Goal: Task Accomplishment & Management: Use online tool/utility

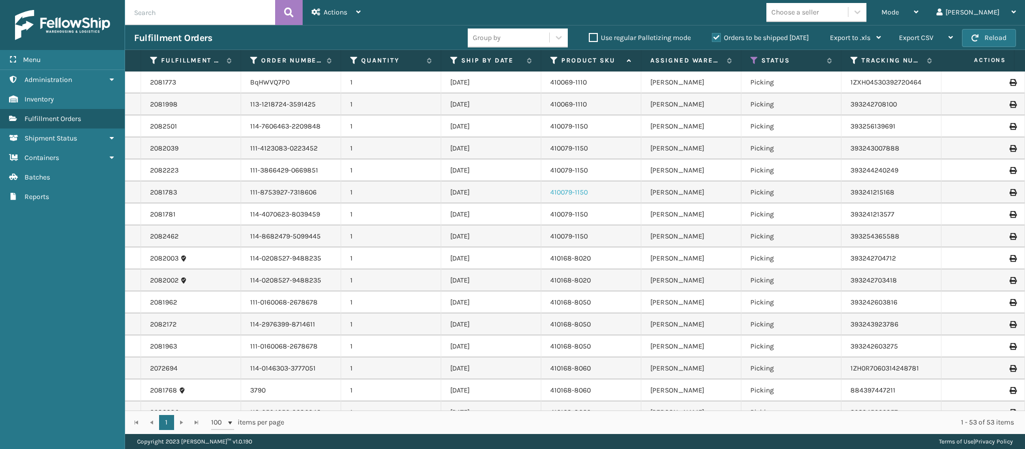
drag, startPoint x: 0, startPoint y: 0, endPoint x: 582, endPoint y: 192, distance: 613.1
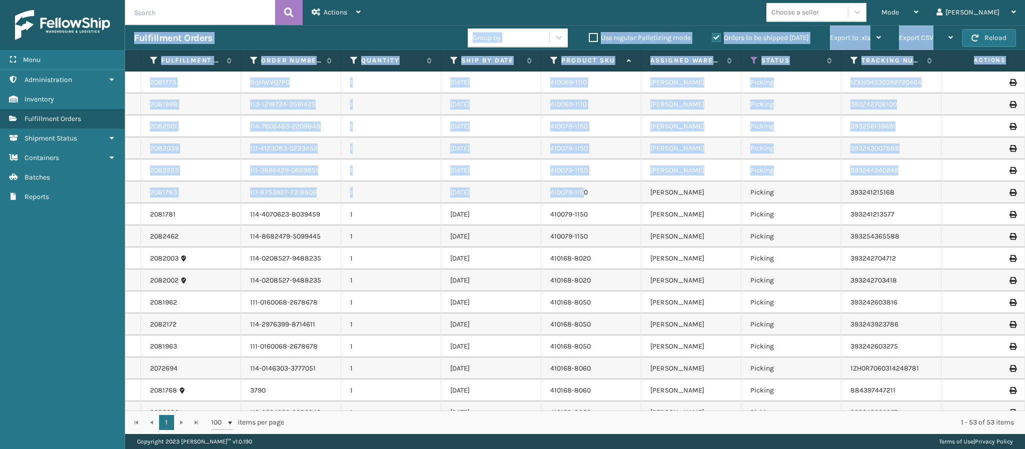
click at [932, 125] on td "393256139691" at bounding box center [891, 127] width 100 height 22
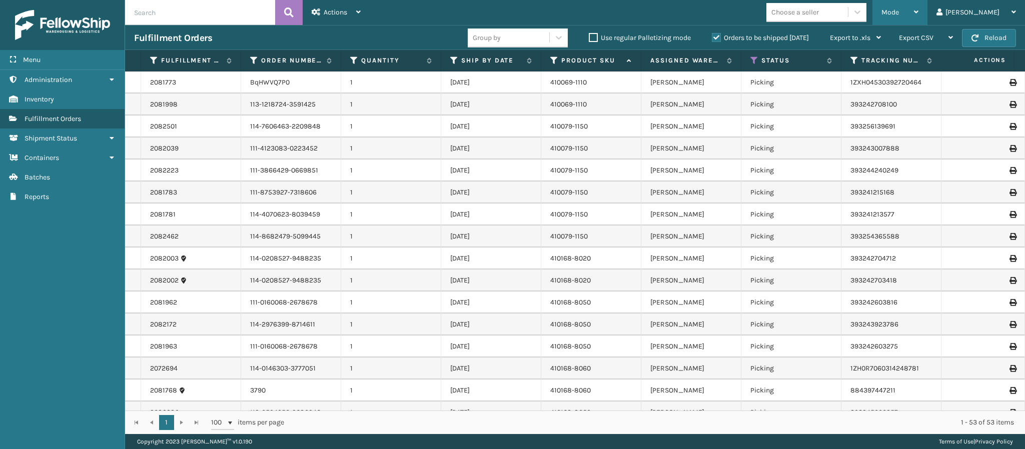
click at [918, 9] on div "Mode" at bounding box center [899, 12] width 37 height 25
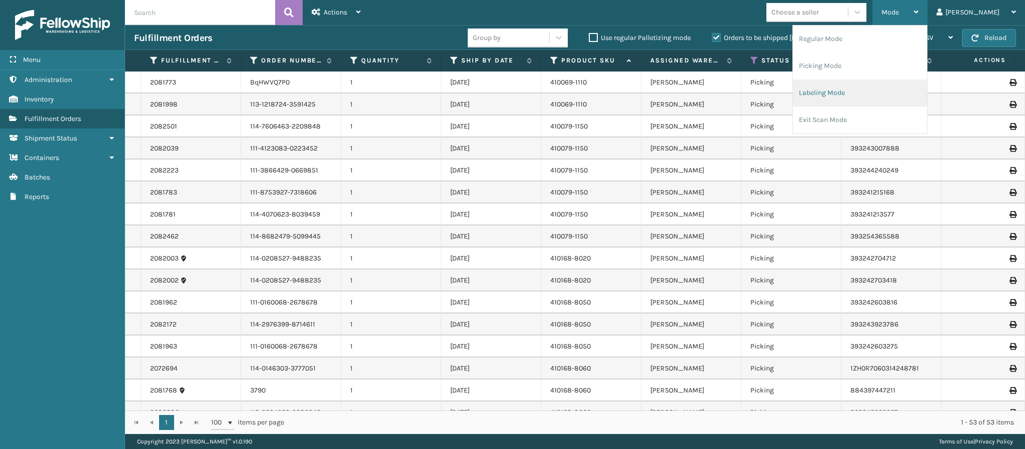
click at [887, 90] on li "Labeling Mode" at bounding box center [860, 93] width 134 height 27
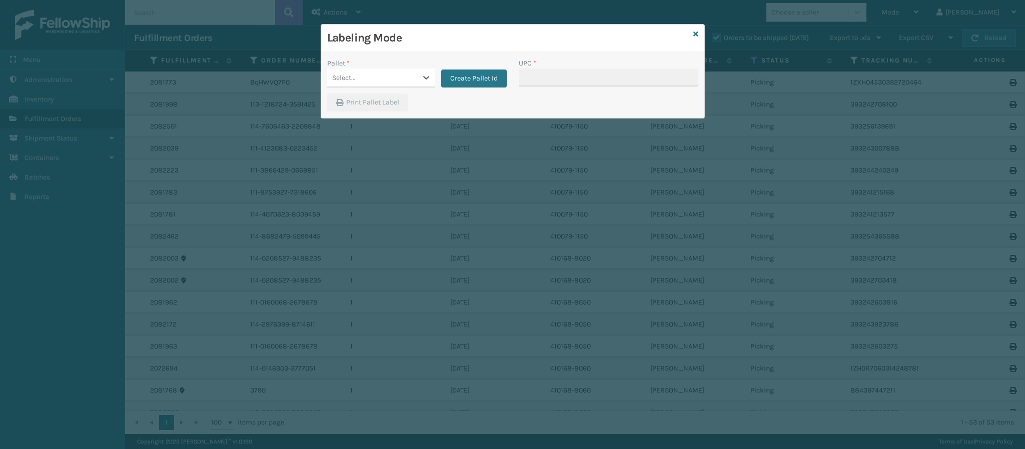
click at [414, 83] on div "Select..." at bounding box center [372, 78] width 90 height 17
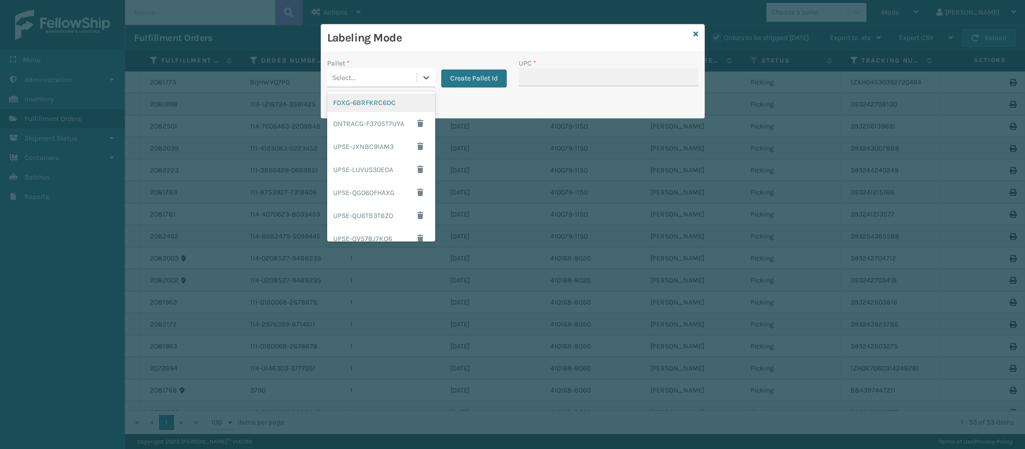
click at [396, 95] on div "FDXG-6BRFKRC6DC" at bounding box center [381, 103] width 108 height 19
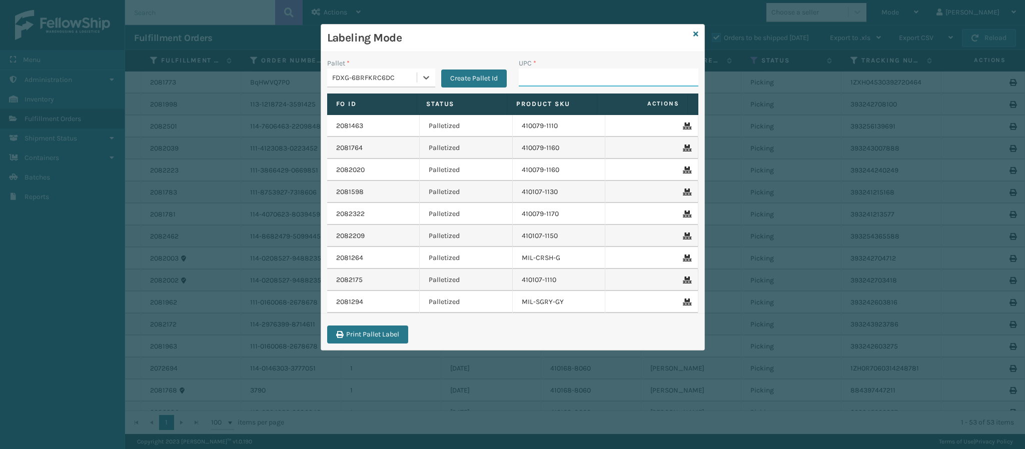
click at [543, 72] on input "UPC *" at bounding box center [609, 78] width 180 height 18
type input "8499860339"
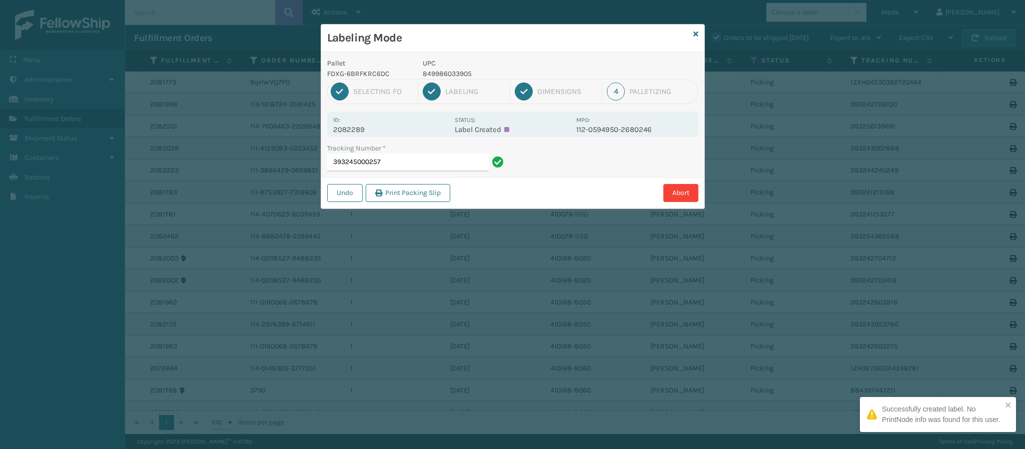
click at [367, 125] on div "Id: 2082289" at bounding box center [391, 125] width 116 height 20
click at [367, 126] on p "2082289" at bounding box center [391, 129] width 116 height 9
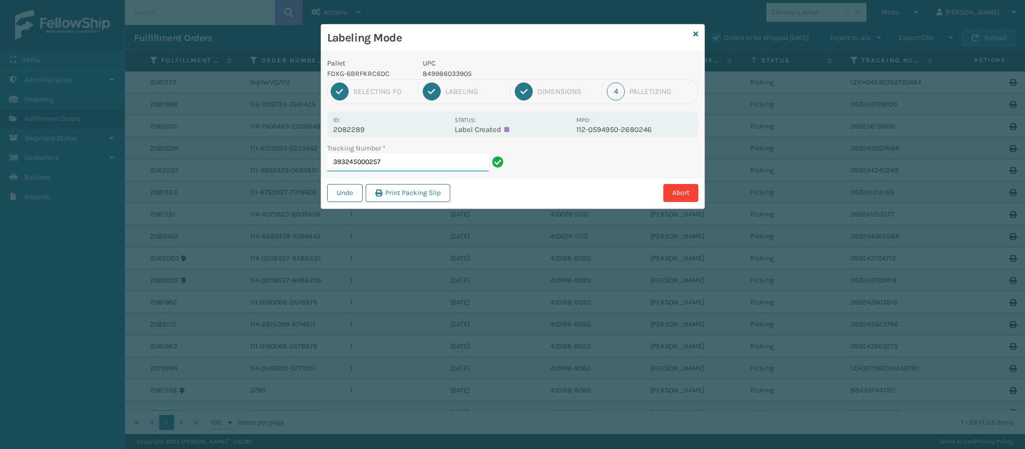
drag, startPoint x: 405, startPoint y: 166, endPoint x: 401, endPoint y: 161, distance: 6.0
click at [401, 161] on input "393245000257" at bounding box center [408, 163] width 162 height 18
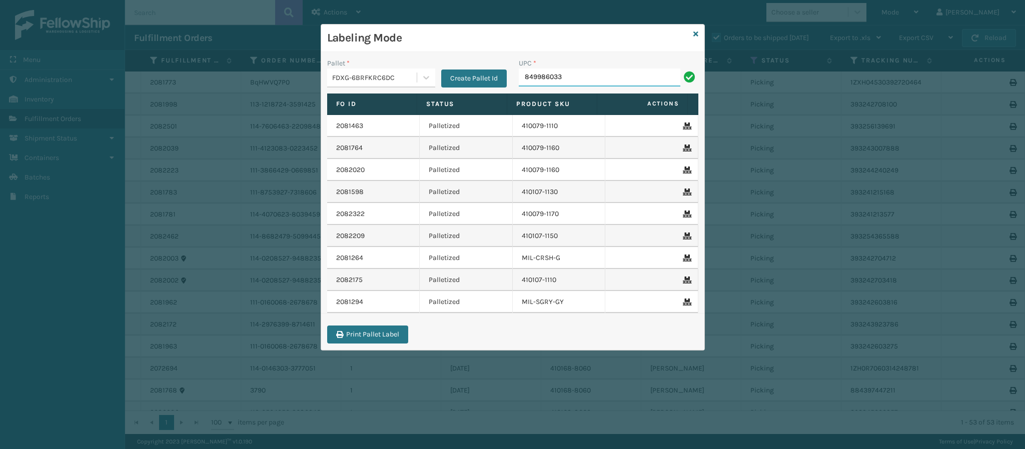
type input "8499860339"
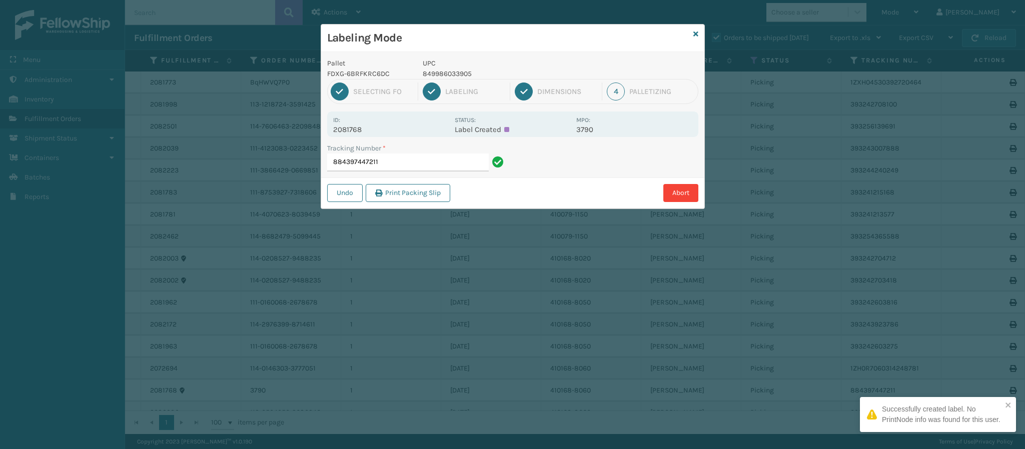
click at [362, 128] on p "2081768" at bounding box center [391, 129] width 116 height 9
copy p "2081768"
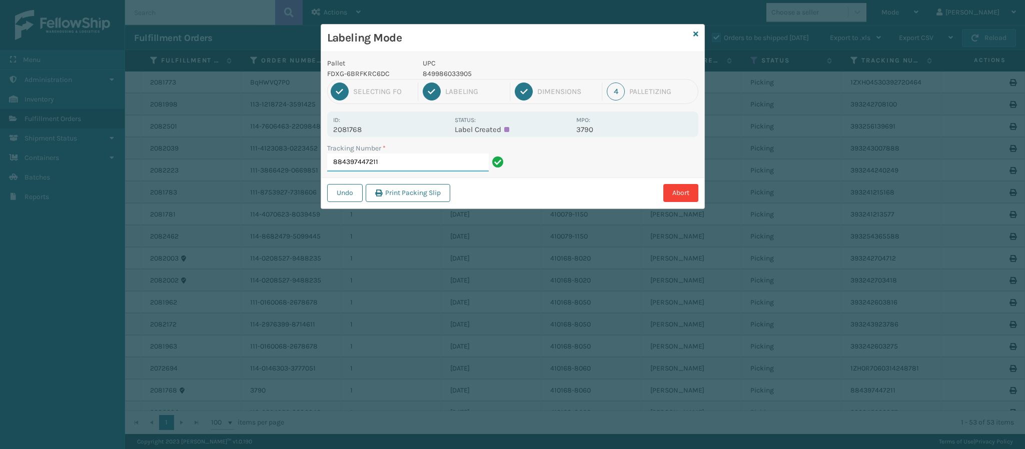
click at [408, 166] on input "884397447211" at bounding box center [408, 163] width 162 height 18
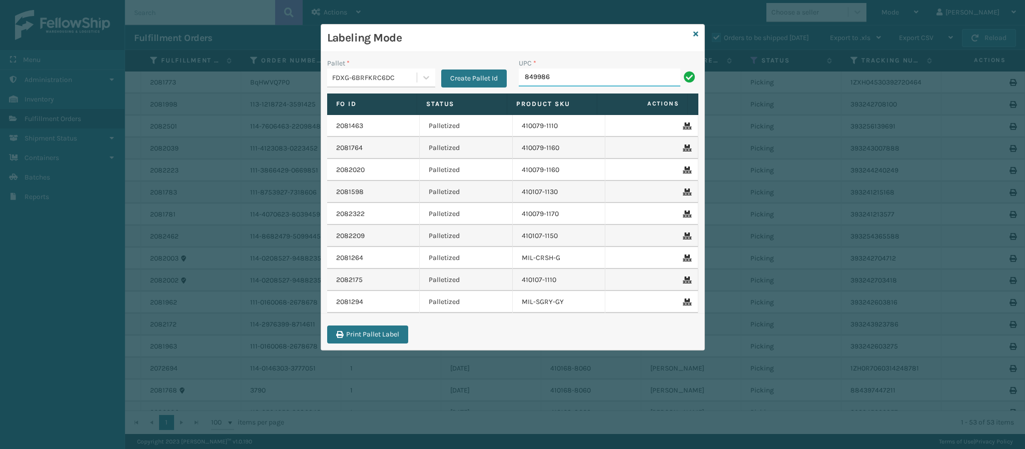
type input "8499860"
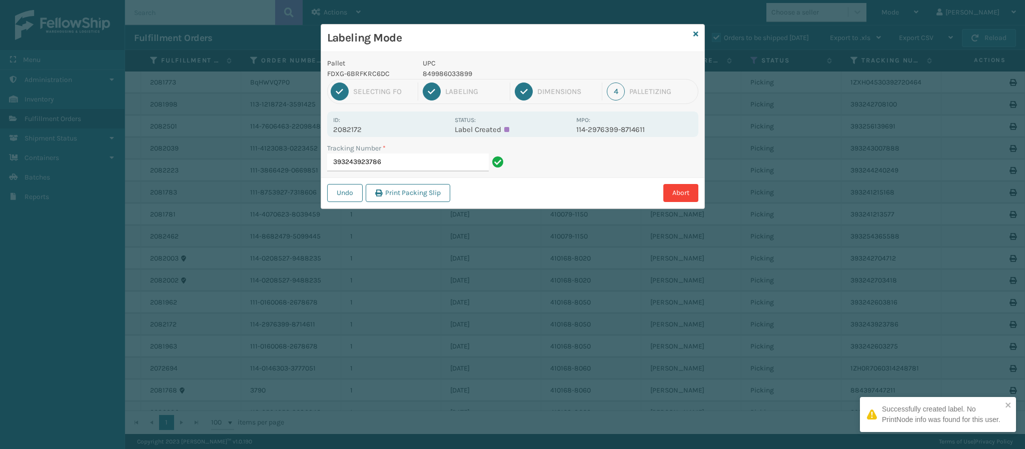
click at [359, 132] on p "2082172" at bounding box center [391, 129] width 116 height 9
copy p "2082172"
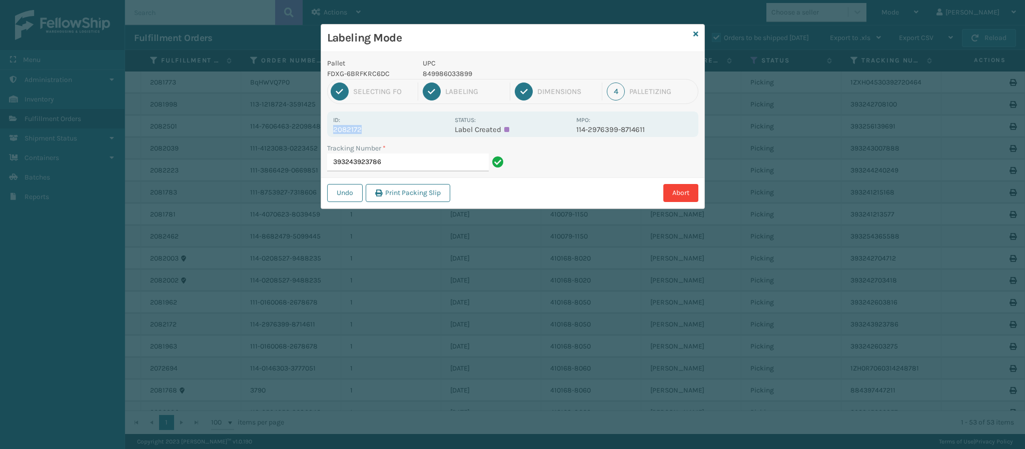
click at [413, 171] on div "Tracking Number * 393243923786" at bounding box center [417, 160] width 192 height 35
click at [411, 165] on input "393243923786" at bounding box center [408, 163] width 162 height 18
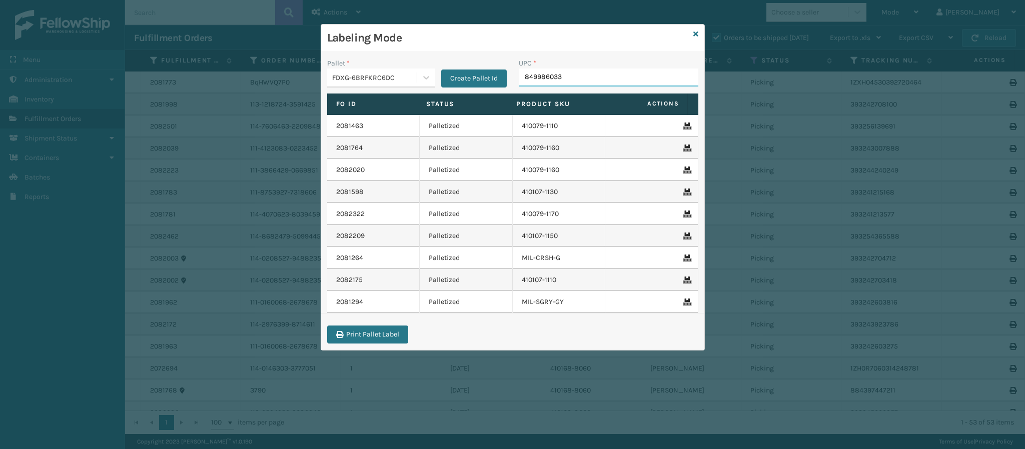
type input "8499860338"
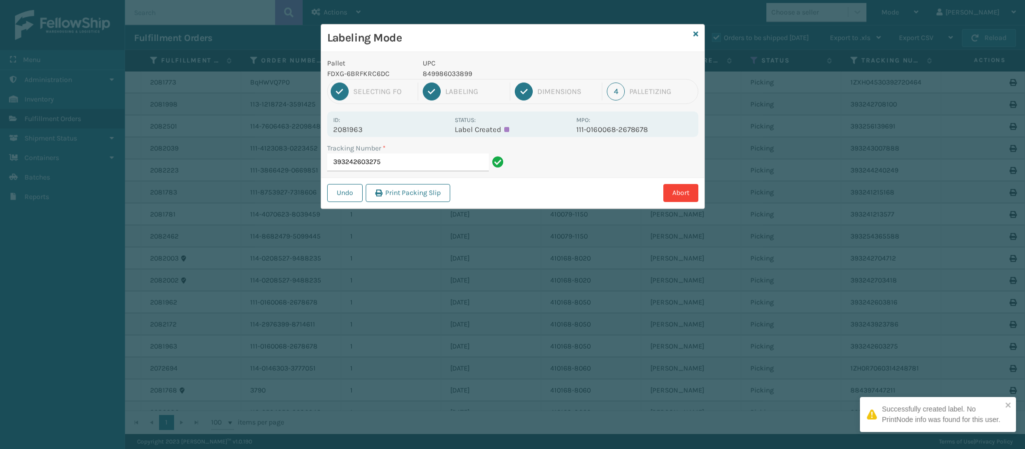
click at [364, 127] on p "2081963" at bounding box center [391, 129] width 116 height 9
copy p "2081963"
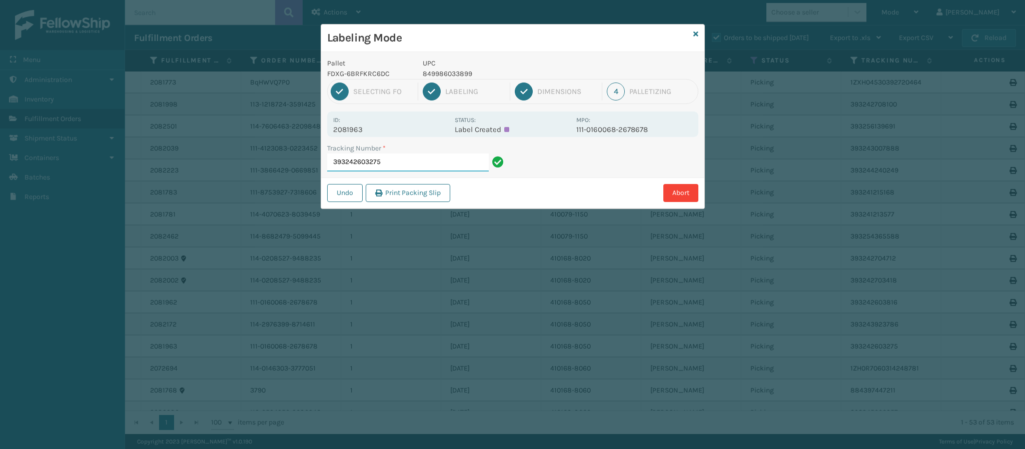
click at [410, 164] on input "393242603275" at bounding box center [408, 163] width 162 height 18
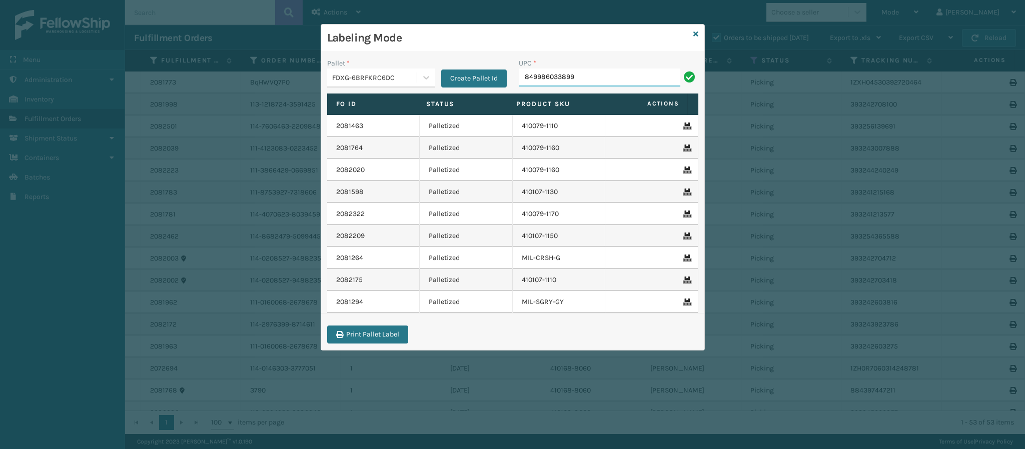
type input "849986033899"
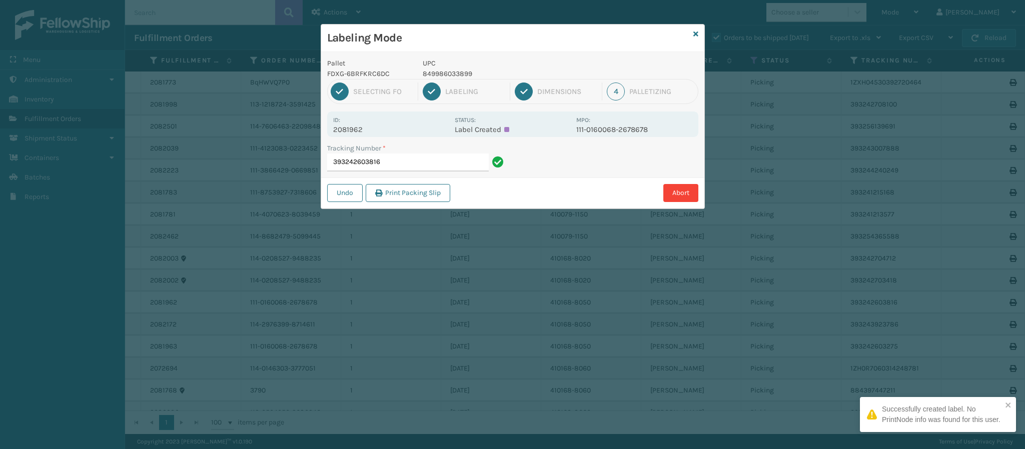
click at [350, 127] on p "2081962" at bounding box center [391, 129] width 116 height 9
copy p "2081962"
click at [398, 166] on input "393242603816" at bounding box center [408, 163] width 162 height 18
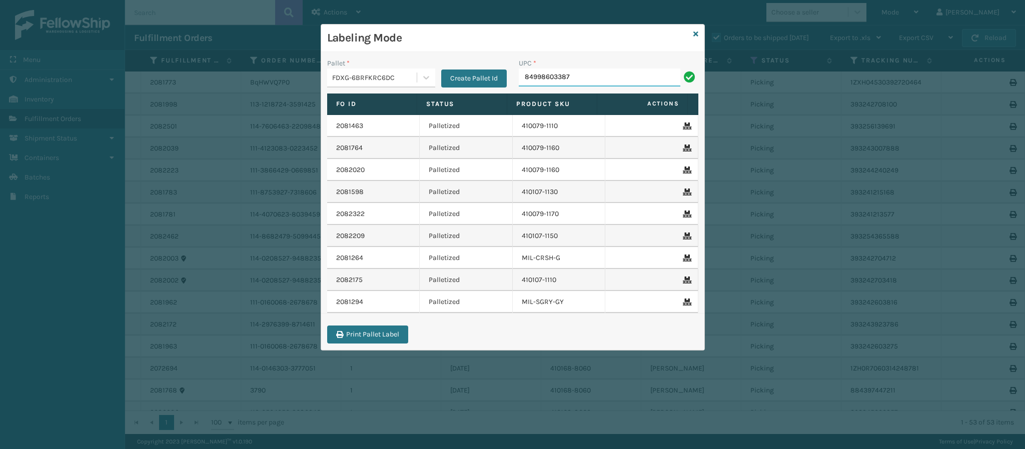
type input "849986033875"
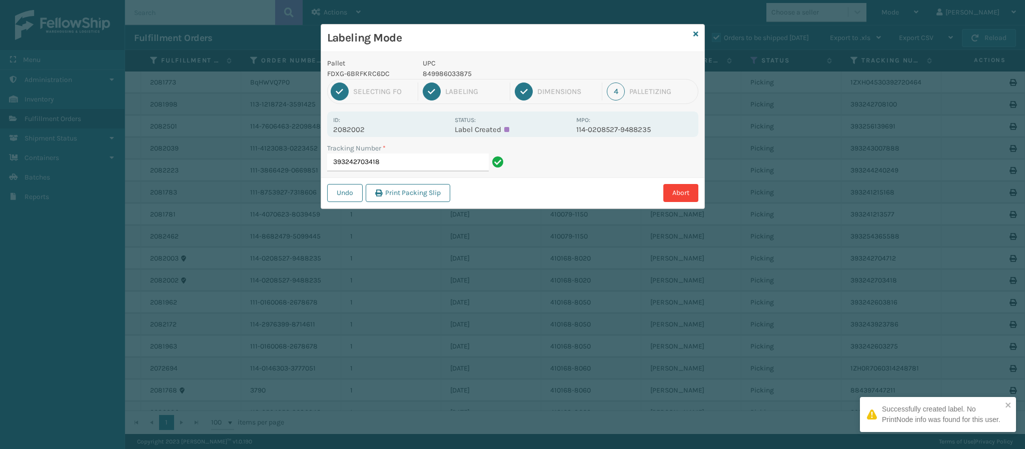
click at [354, 127] on p "2082002" at bounding box center [391, 129] width 116 height 9
copy p "2082002"
click at [419, 168] on input "393242703418" at bounding box center [408, 163] width 162 height 18
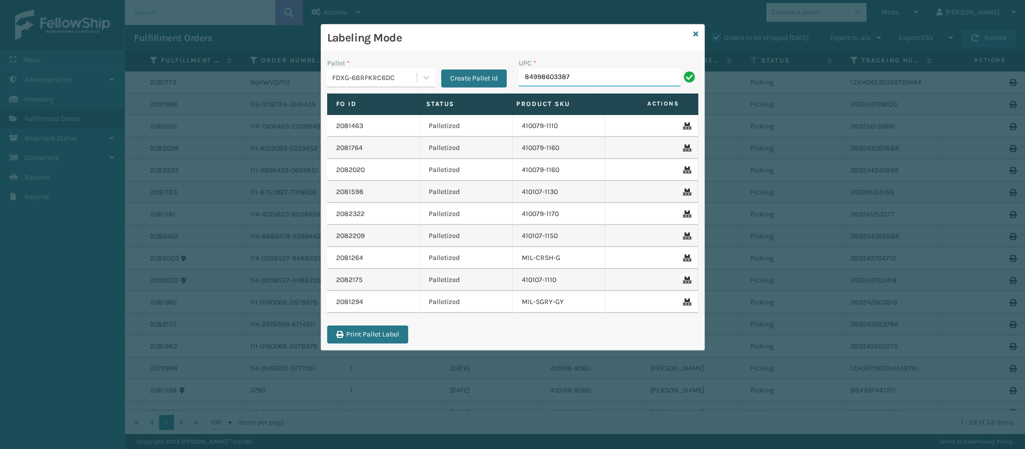
type input "849986033875"
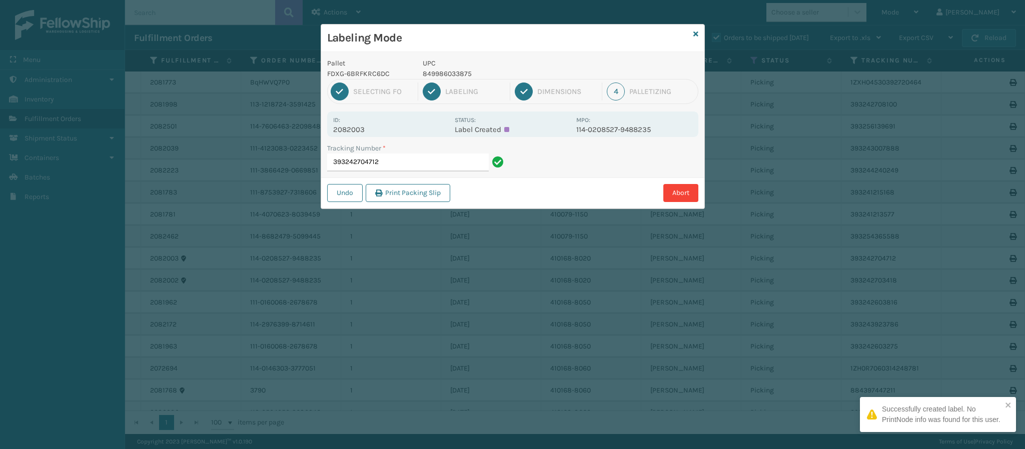
click at [365, 133] on p "2082003" at bounding box center [391, 129] width 116 height 9
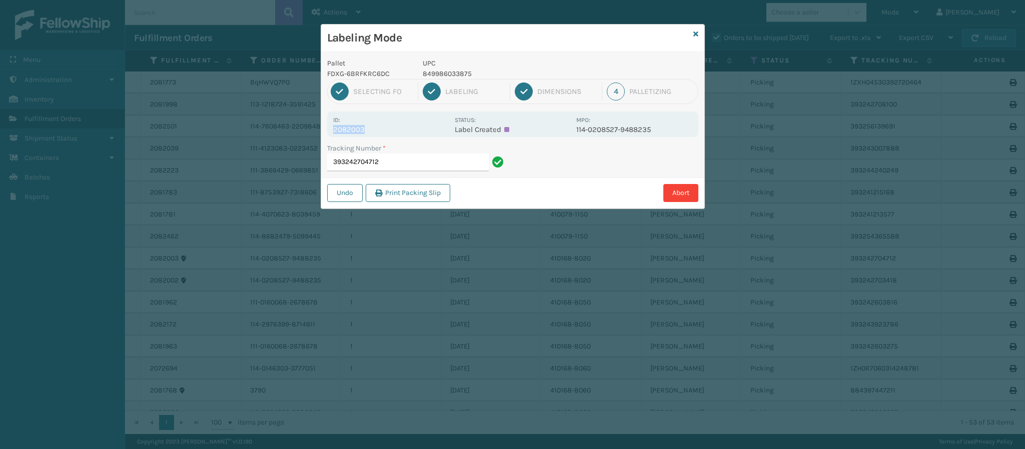
copy p "2082003"
click at [404, 163] on input "393242704712" at bounding box center [408, 163] width 162 height 18
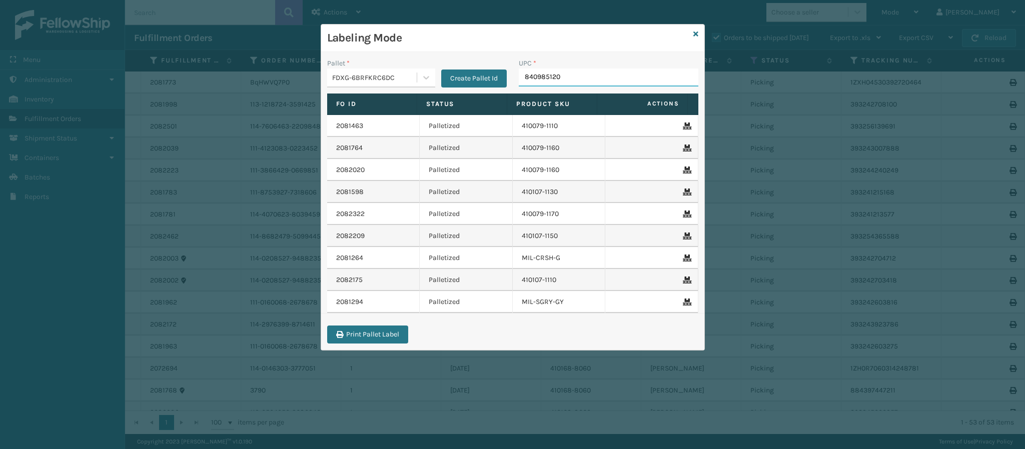
type input "8409851204"
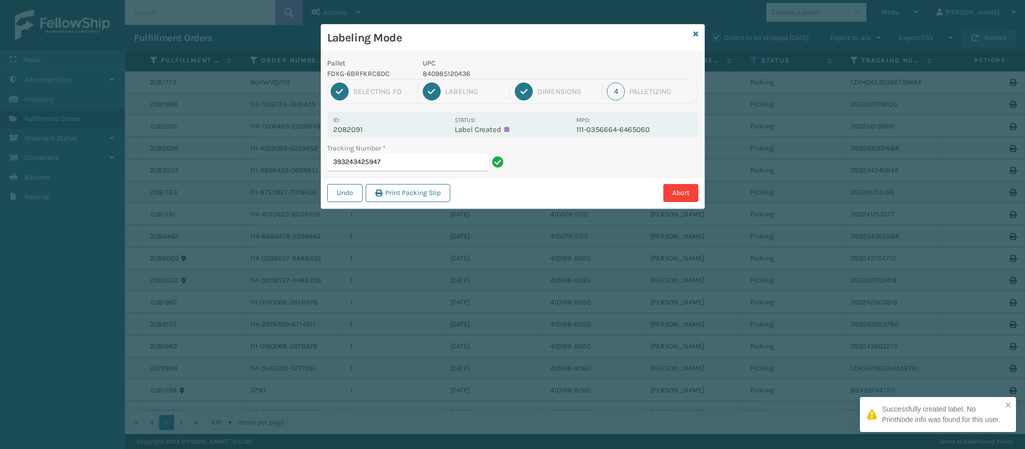
click at [362, 126] on p "2082091" at bounding box center [391, 129] width 116 height 9
copy p "2082091"
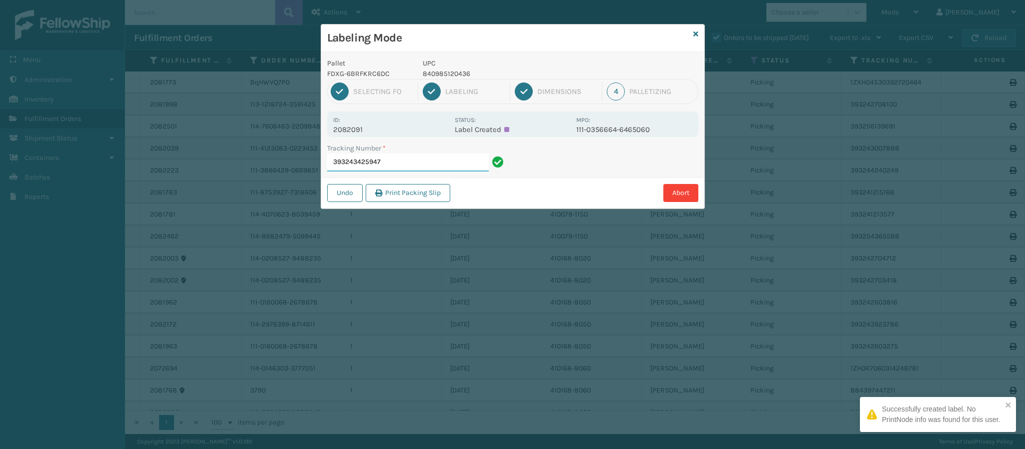
click at [394, 163] on input "393243425947" at bounding box center [408, 163] width 162 height 18
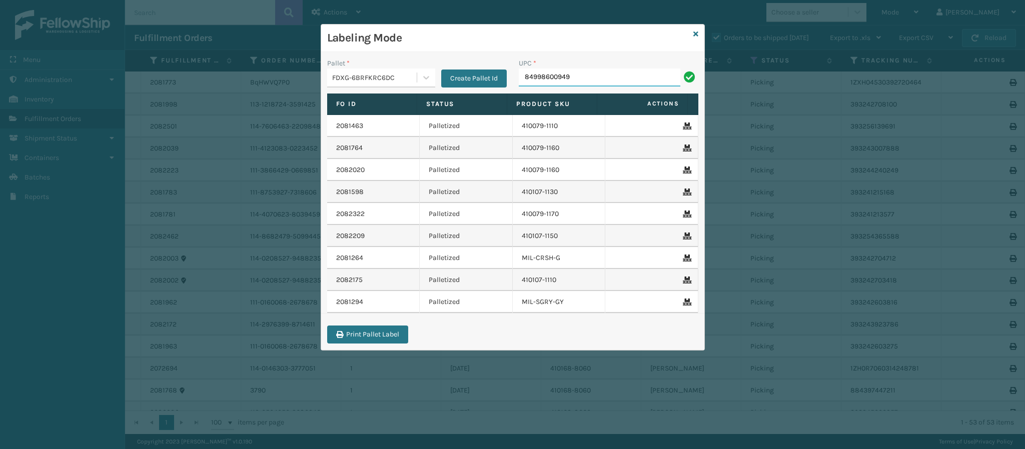
type input "849986009498"
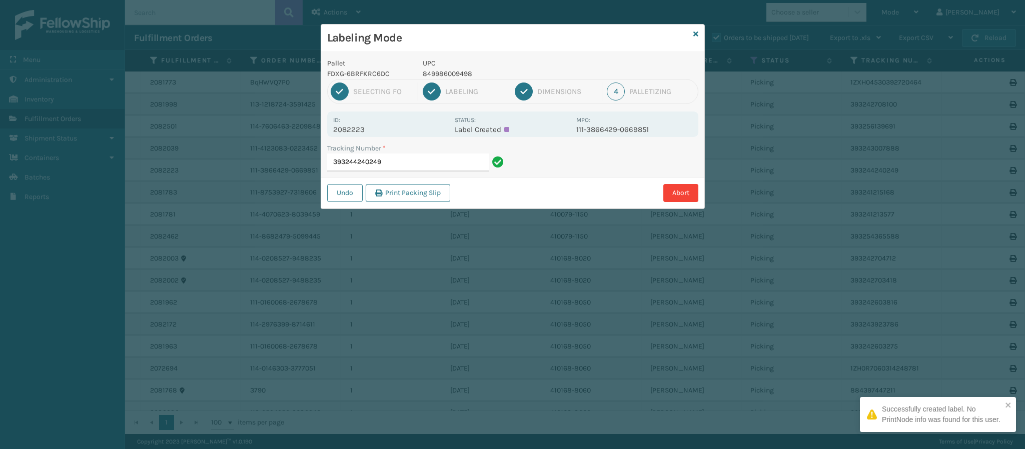
click at [361, 131] on p "2082223" at bounding box center [391, 129] width 116 height 9
copy p "2082223"
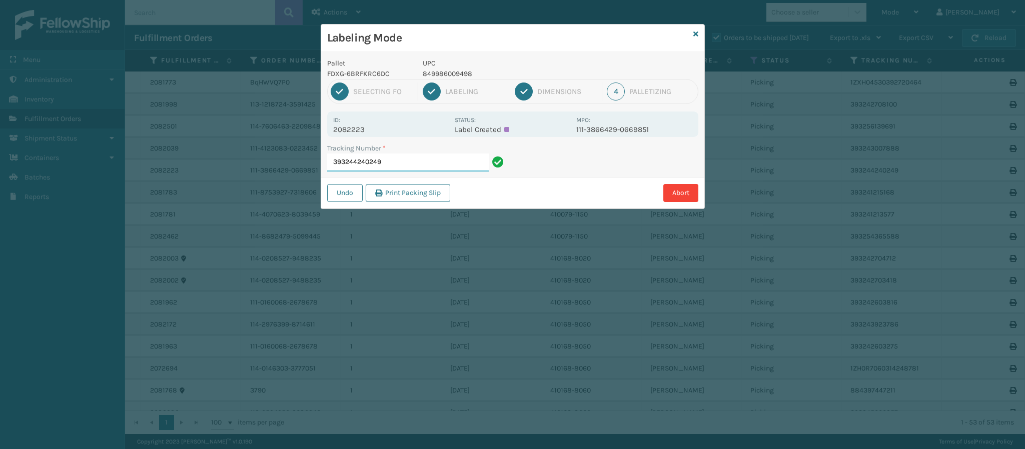
click at [403, 164] on input "393244240249" at bounding box center [408, 163] width 162 height 18
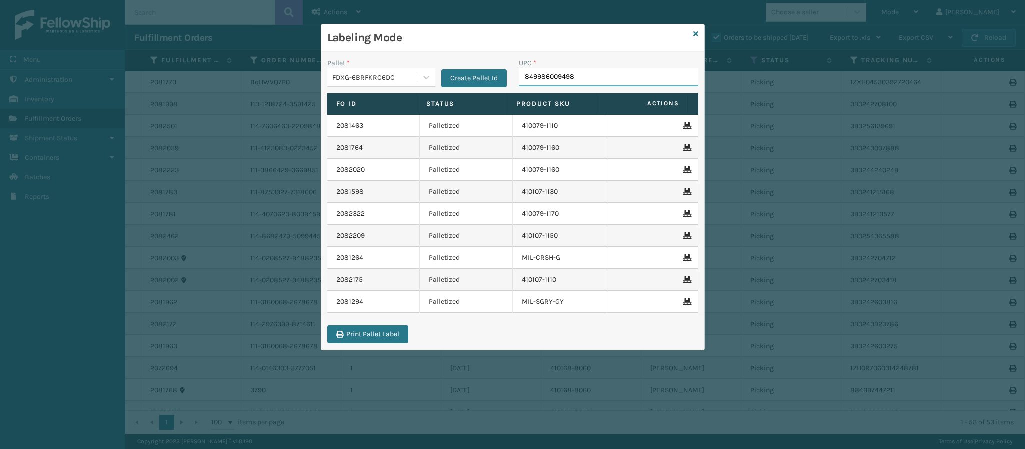
type input "849986009498"
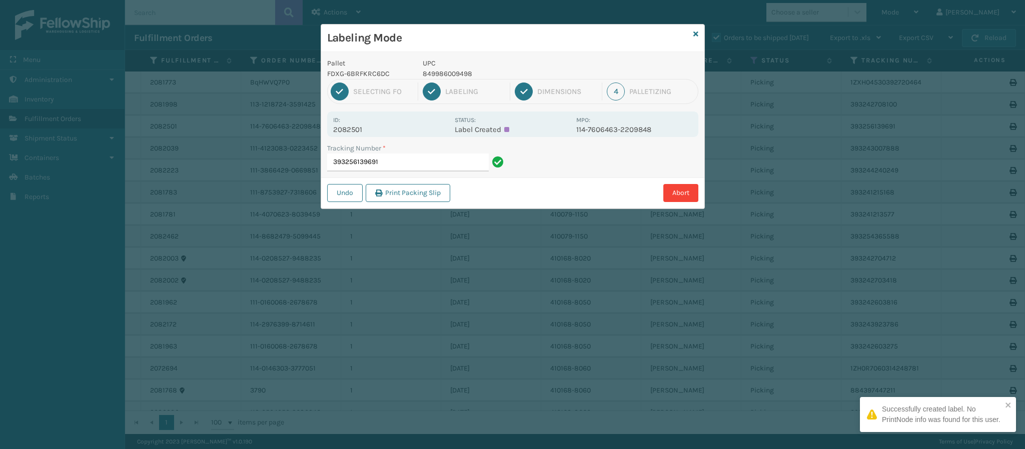
click at [366, 132] on p "2082501" at bounding box center [391, 129] width 116 height 9
copy p "2082501"
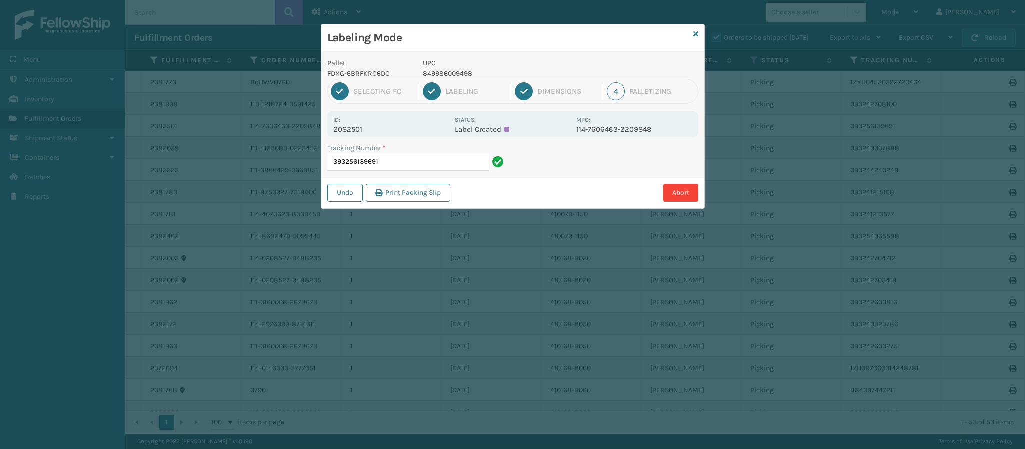
click at [392, 172] on div "Tracking Number * 393256139691" at bounding box center [417, 160] width 192 height 35
click at [390, 164] on input "393256139691" at bounding box center [408, 163] width 162 height 18
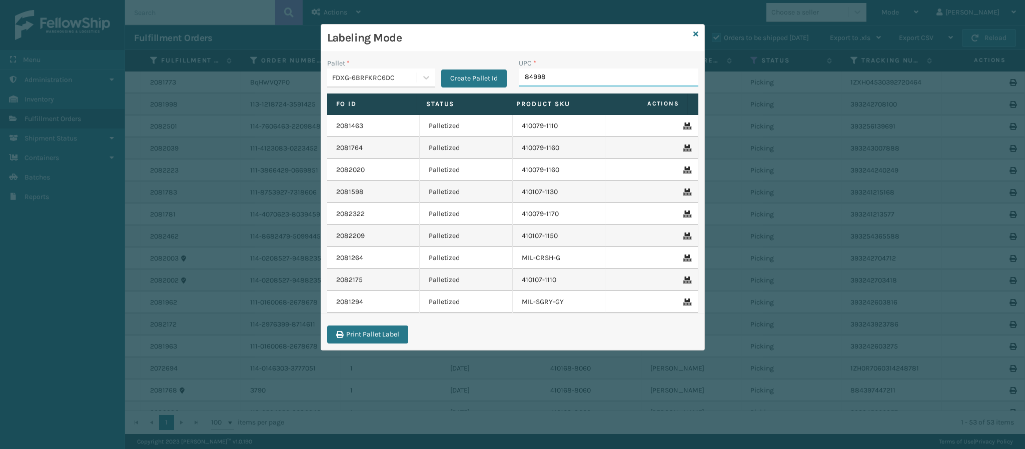
type input "849986"
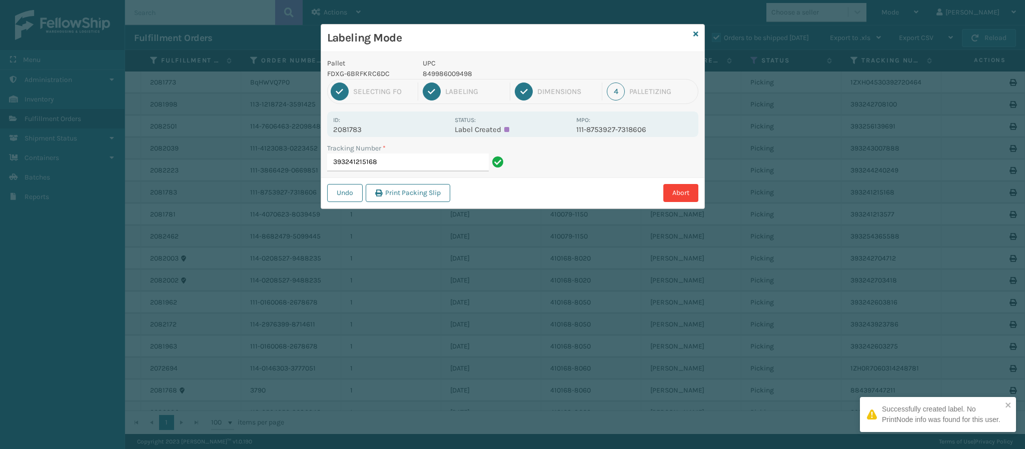
click at [356, 125] on p "2081783" at bounding box center [391, 129] width 116 height 9
copy p "2081783"
click at [398, 161] on input "393241215168" at bounding box center [408, 163] width 162 height 18
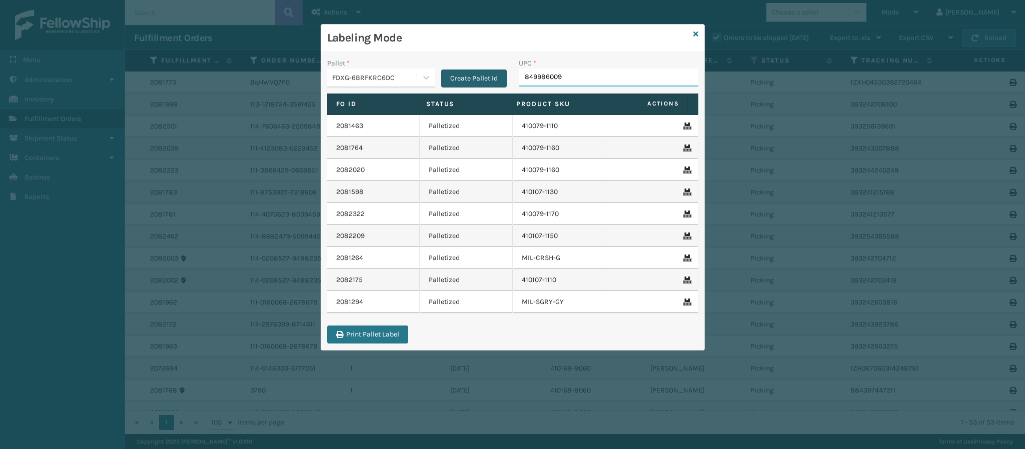
type input "8499860094"
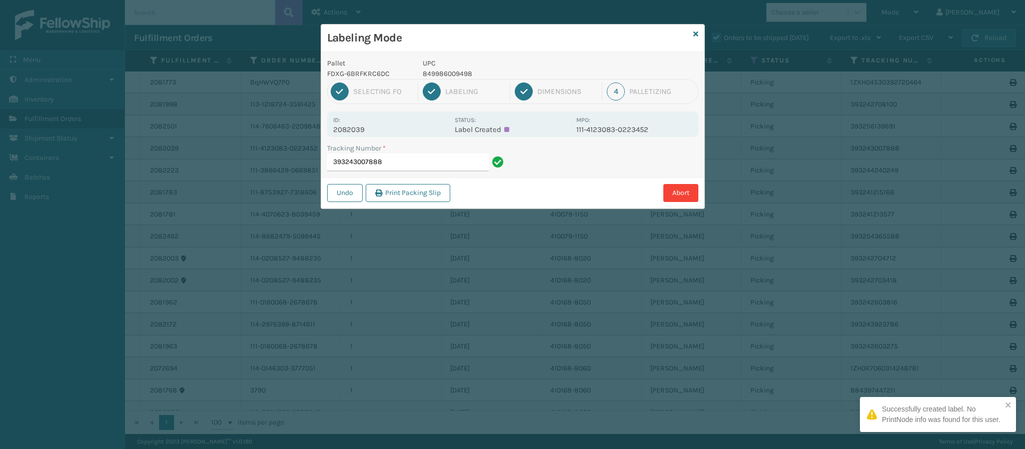
click at [362, 128] on p "2082039" at bounding box center [391, 129] width 116 height 9
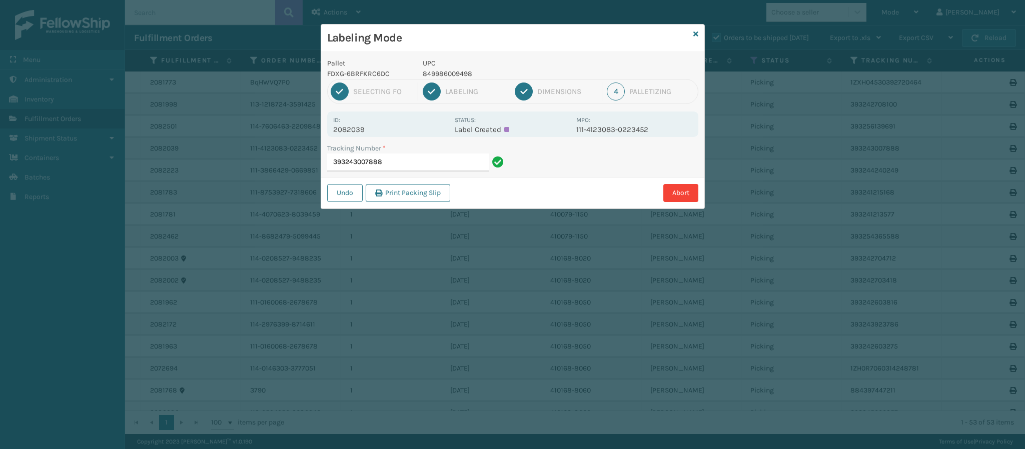
click at [415, 158] on div "Tracking Number * 393243007888" at bounding box center [417, 157] width 180 height 29
click at [415, 158] on input "393243007888" at bounding box center [408, 163] width 162 height 18
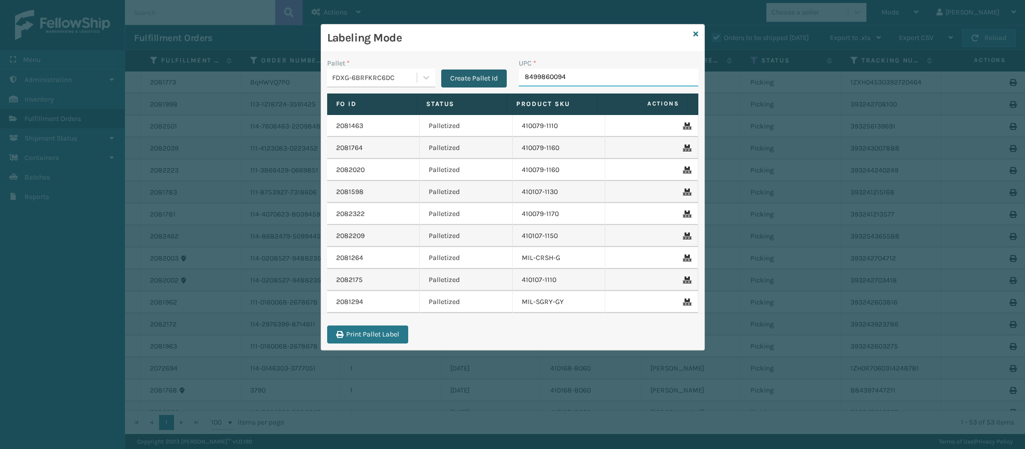
type input "84998600949"
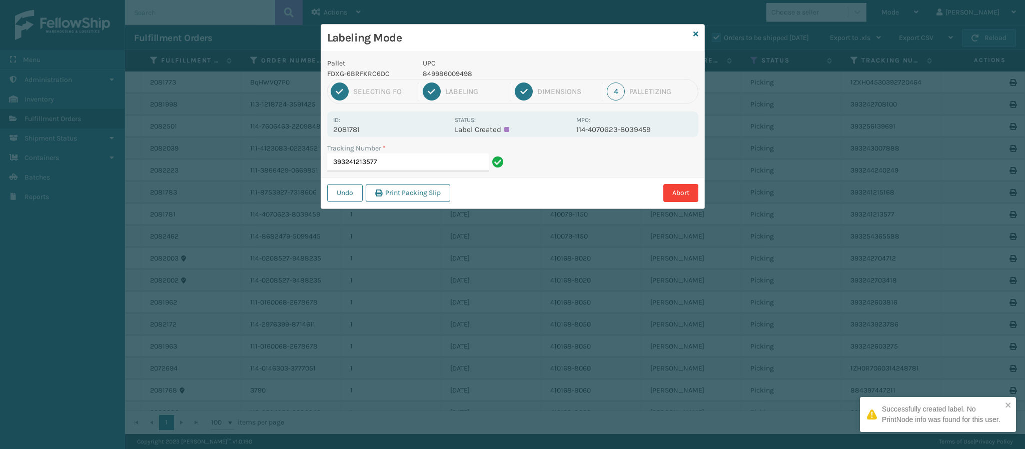
click at [343, 125] on p "2081781" at bounding box center [391, 129] width 116 height 9
click at [346, 128] on p "2081781" at bounding box center [391, 129] width 116 height 9
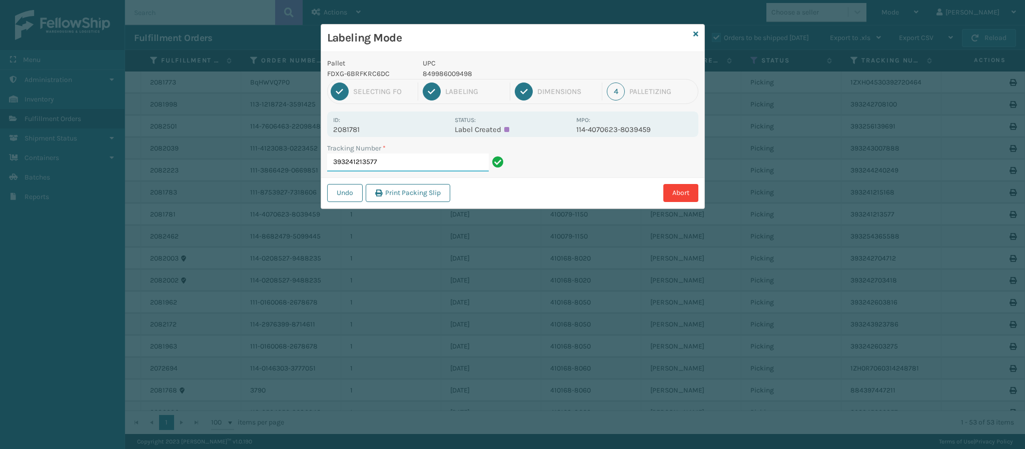
click at [402, 167] on input "393241213577" at bounding box center [408, 163] width 162 height 18
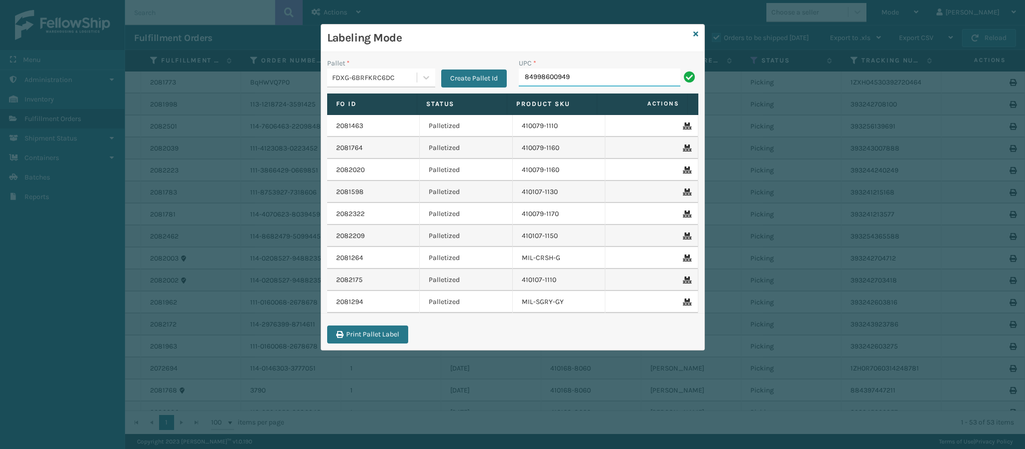
type input "849986009498"
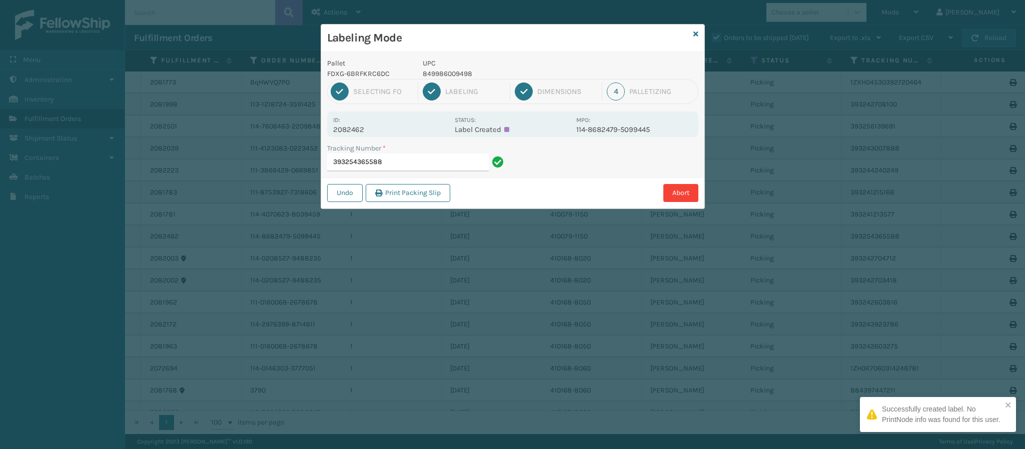
click at [362, 126] on p "2082462" at bounding box center [391, 129] width 116 height 9
click at [363, 131] on p "2082462" at bounding box center [391, 129] width 116 height 9
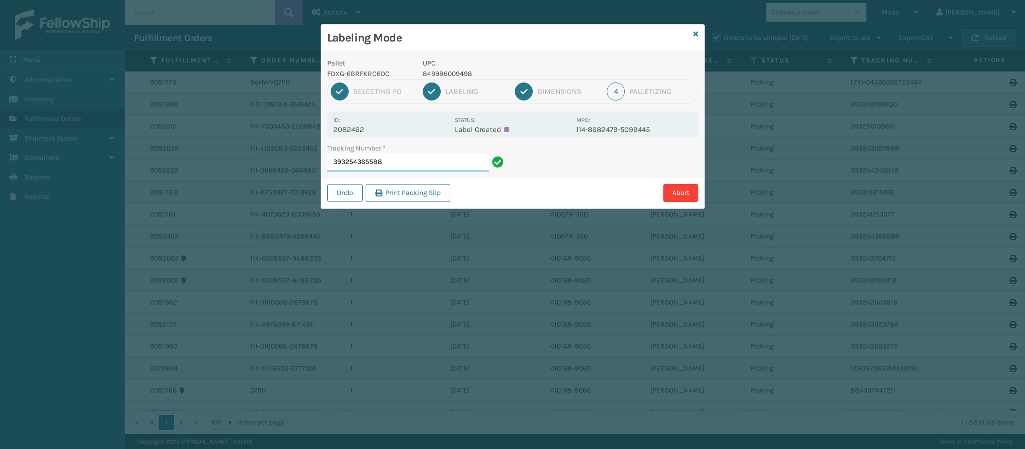
click at [411, 167] on input "393254365588" at bounding box center [408, 163] width 162 height 18
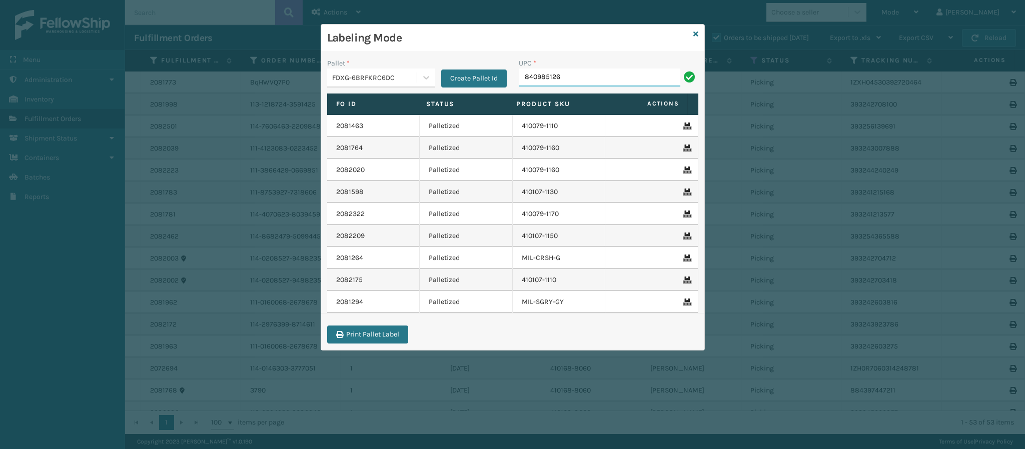
type input "8409851264"
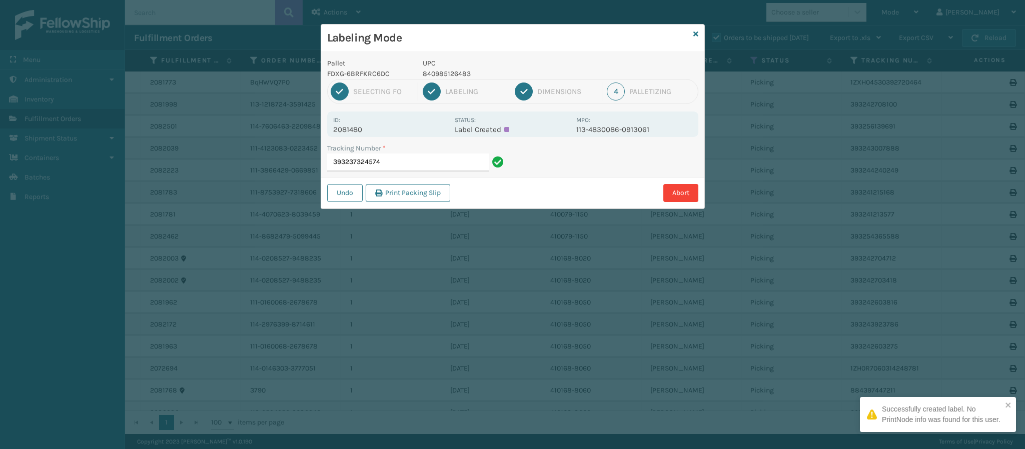
click at [359, 127] on p "2081480" at bounding box center [391, 129] width 116 height 9
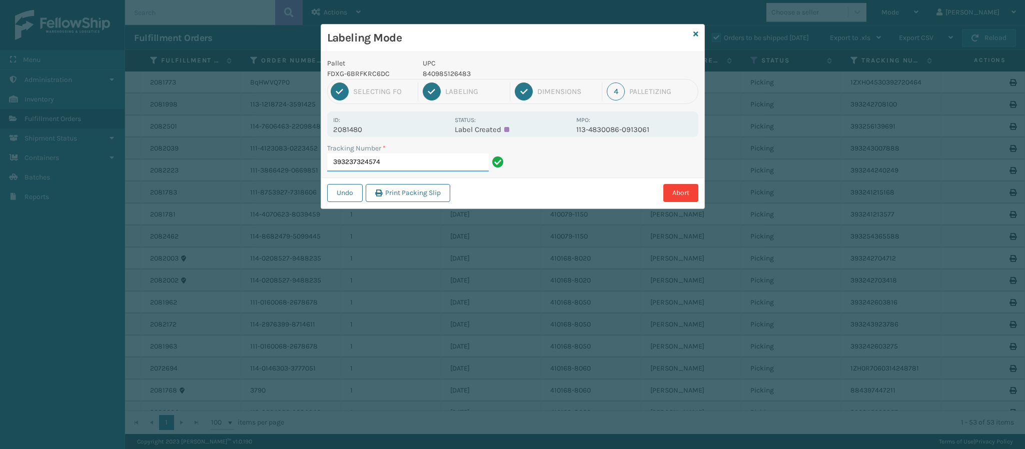
click at [419, 161] on input "393237324574" at bounding box center [408, 163] width 162 height 18
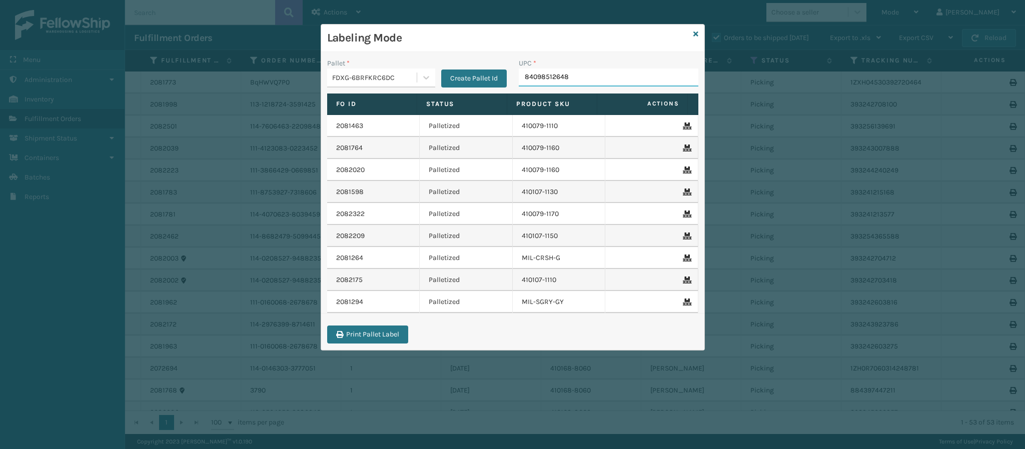
type input "840985126483"
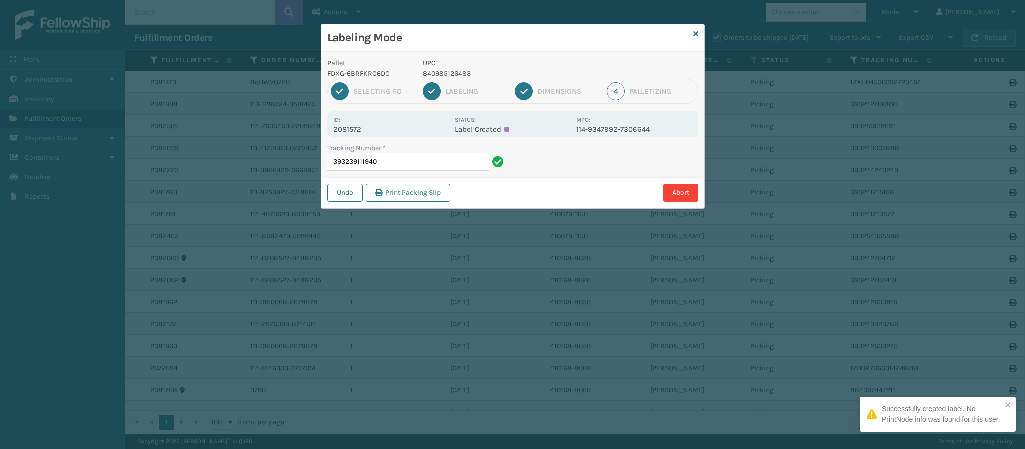
click at [365, 130] on p "2081572" at bounding box center [391, 129] width 116 height 9
click at [365, 129] on p "2081572" at bounding box center [391, 129] width 116 height 9
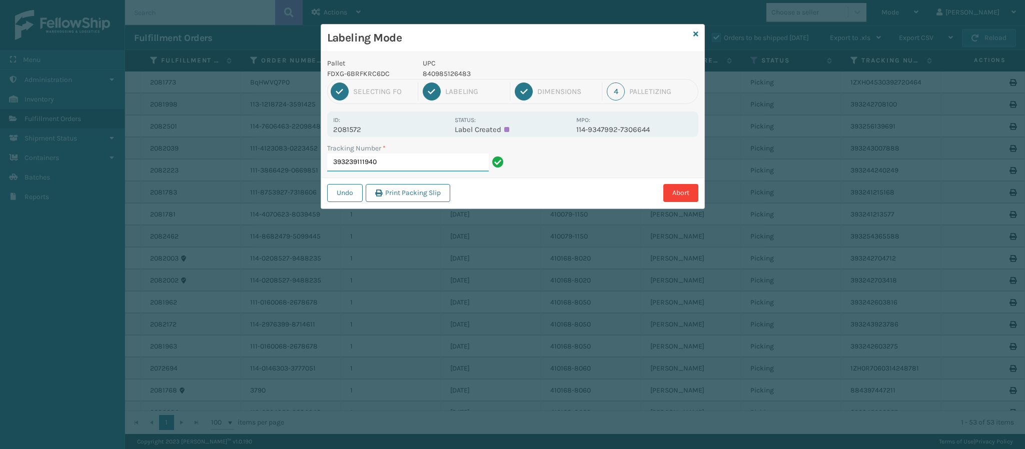
click at [385, 167] on input "393239111940" at bounding box center [408, 163] width 162 height 18
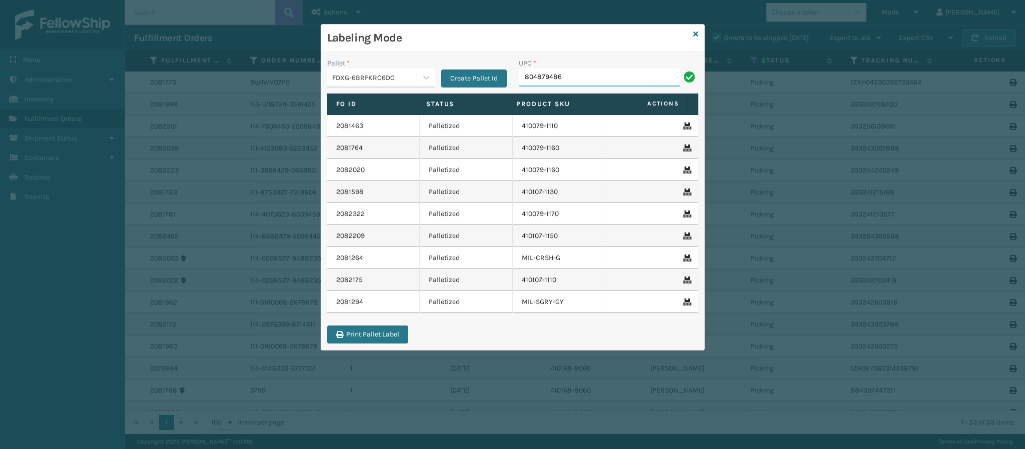
type input "8048794862"
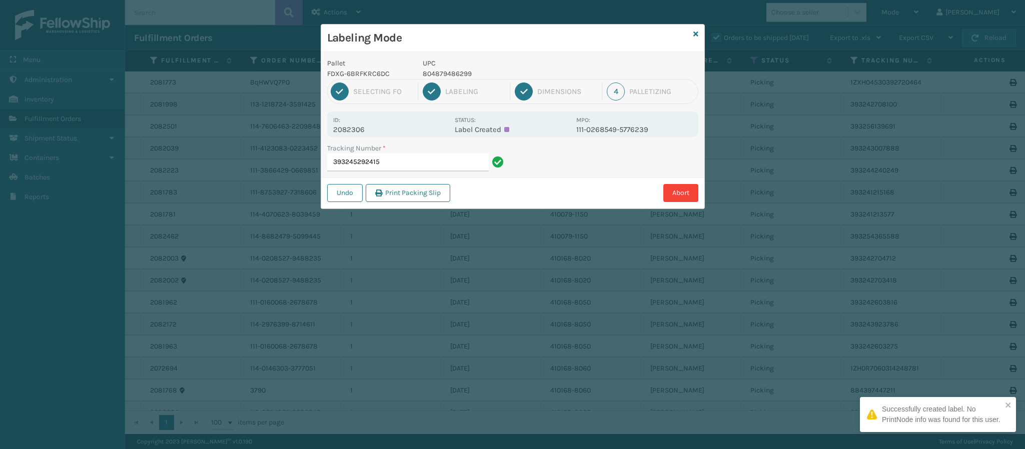
click at [354, 130] on p "2082306" at bounding box center [391, 129] width 116 height 9
click at [437, 165] on input "393245292415" at bounding box center [408, 163] width 162 height 18
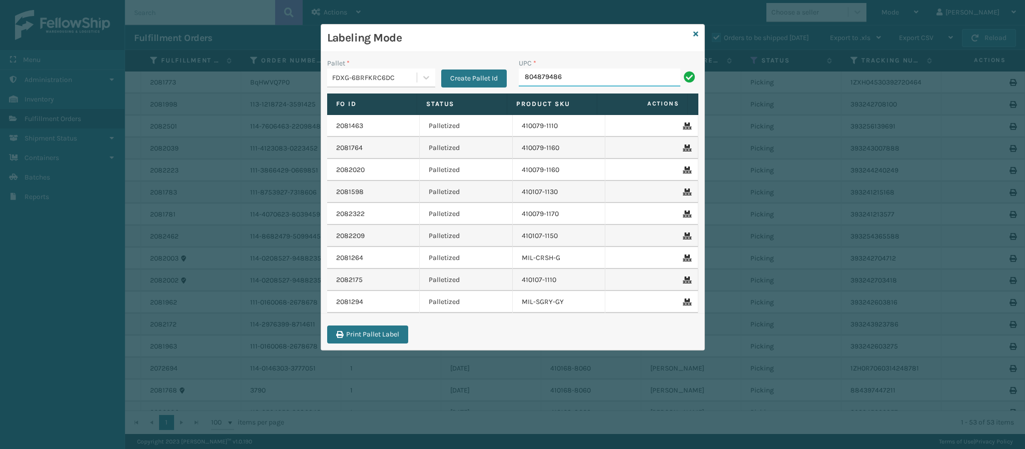
type input "8048794862"
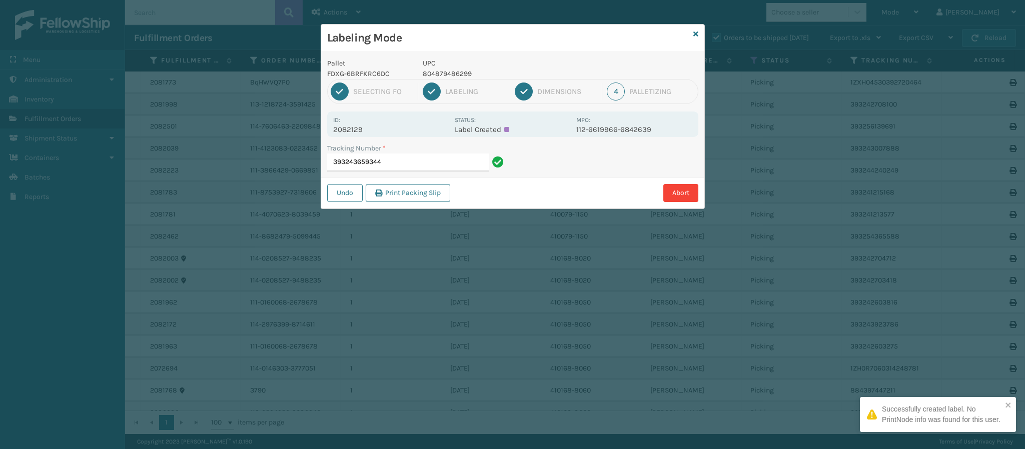
click at [364, 133] on p "2082129" at bounding box center [391, 129] width 116 height 9
click at [395, 163] on input "393243659344" at bounding box center [408, 163] width 162 height 18
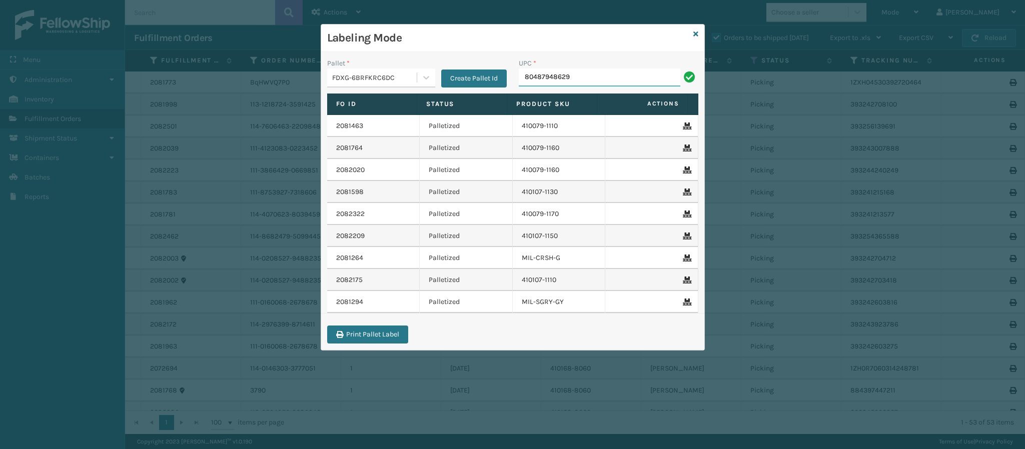
type input "804879486299"
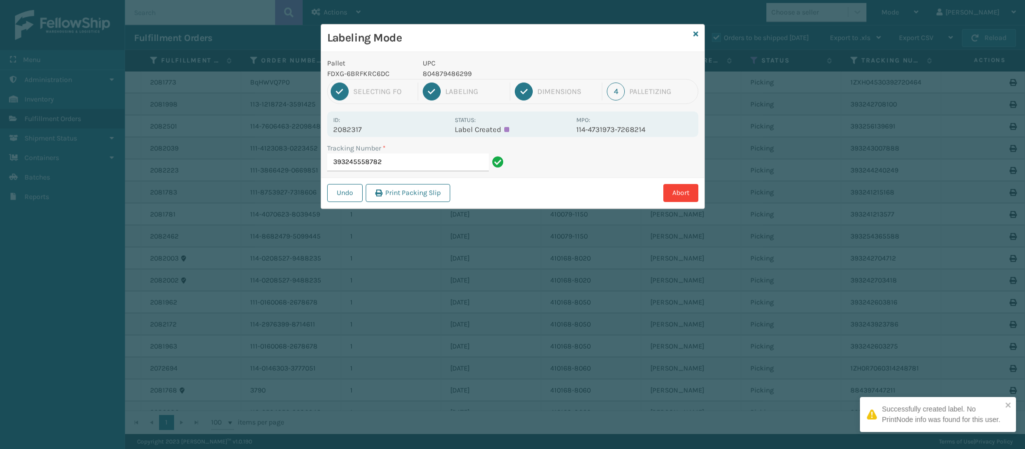
click at [356, 128] on p "2082317" at bounding box center [391, 129] width 116 height 9
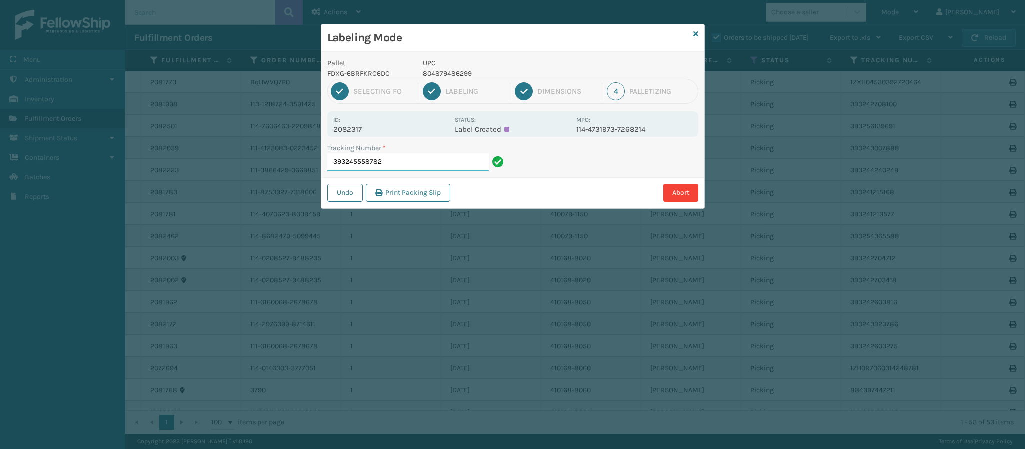
click at [414, 165] on input "393245558782" at bounding box center [408, 163] width 162 height 18
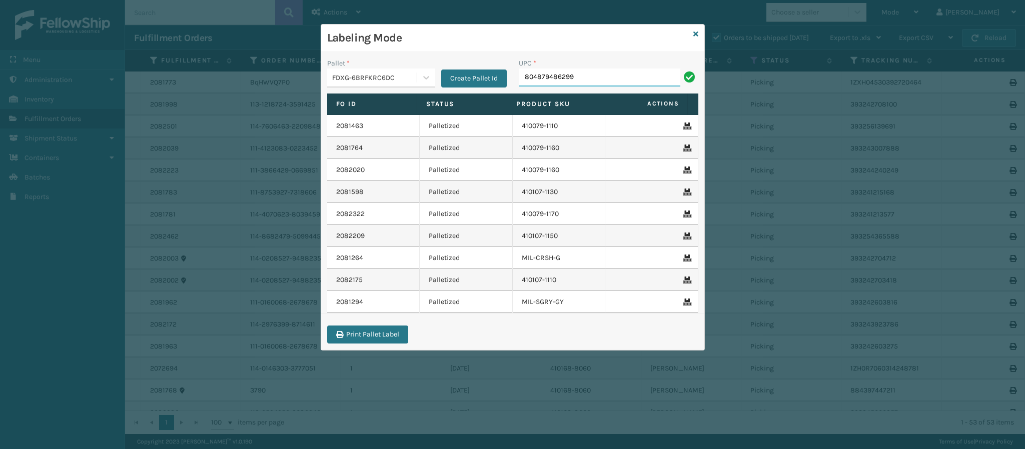
type input "804879486299"
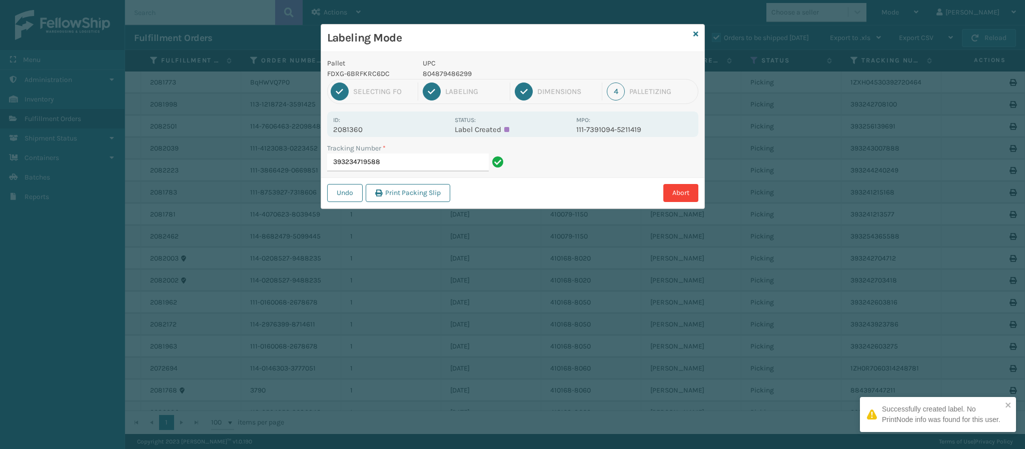
click at [361, 127] on p "2081360" at bounding box center [391, 129] width 116 height 9
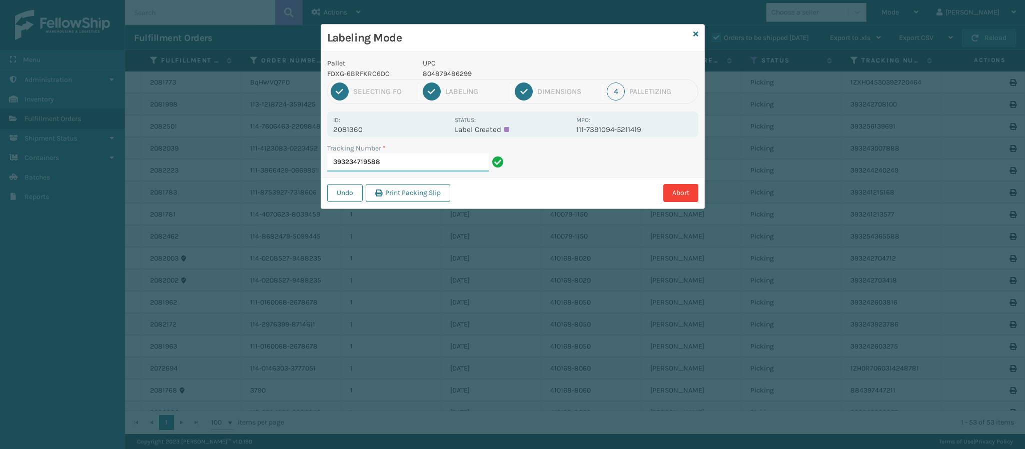
click at [411, 165] on input "393234719588" at bounding box center [408, 163] width 162 height 18
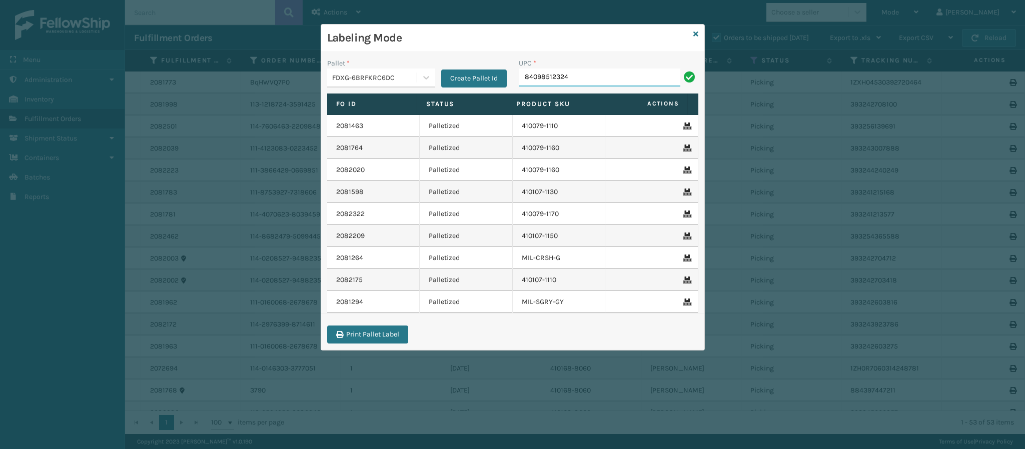
type input "840985123246"
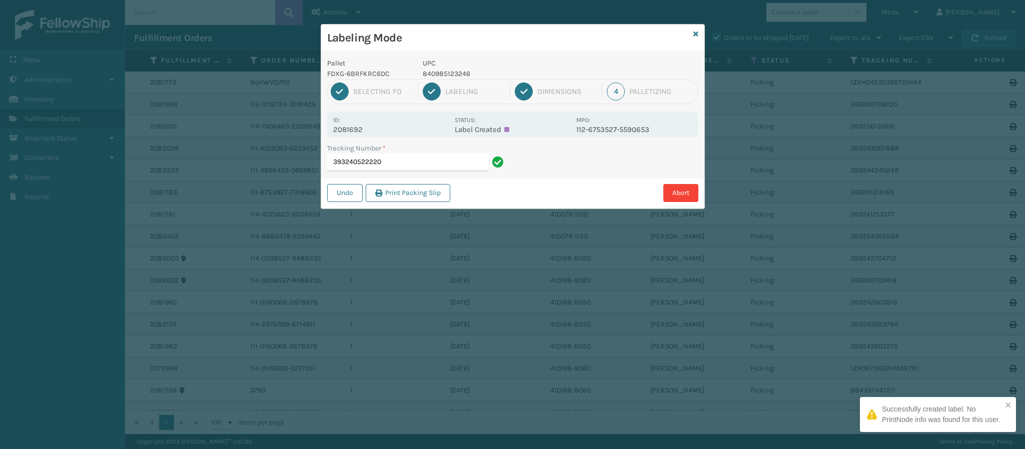
click at [358, 132] on p "2081692" at bounding box center [391, 129] width 116 height 9
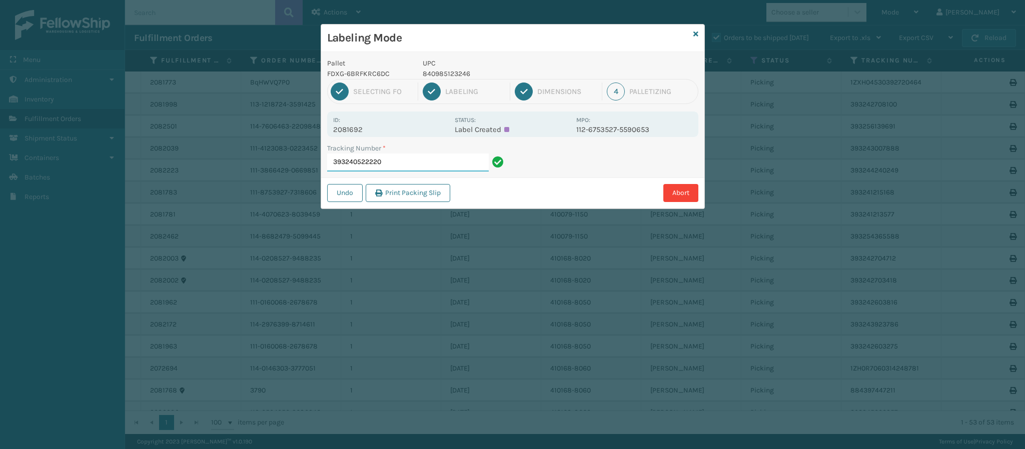
click at [418, 166] on input "393240522220" at bounding box center [408, 163] width 162 height 18
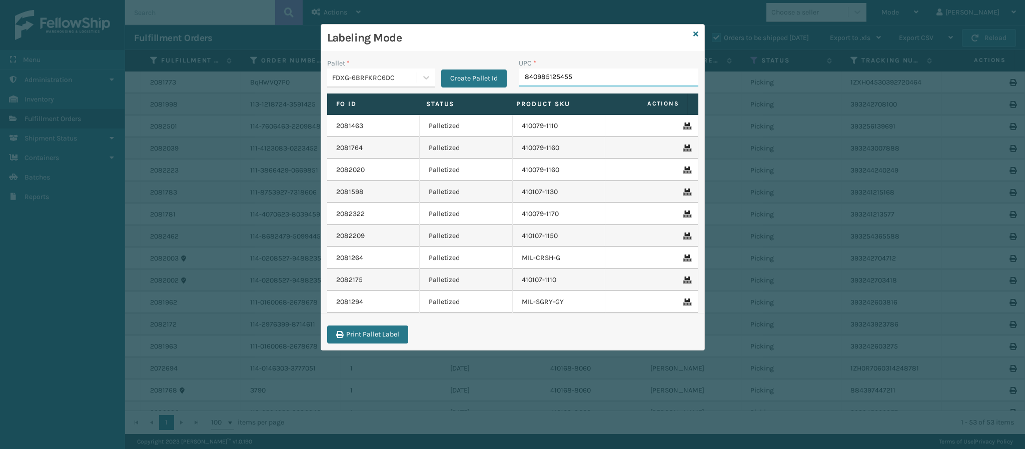
type input "840985125455"
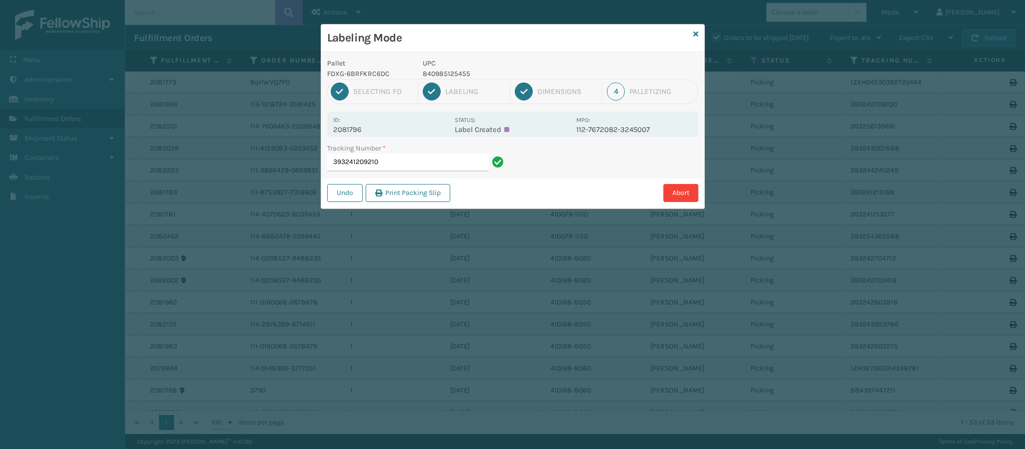
click at [350, 128] on p "2081796" at bounding box center [391, 129] width 116 height 9
click at [351, 129] on p "2081796" at bounding box center [391, 129] width 116 height 9
click at [401, 166] on input "393241209210" at bounding box center [408, 163] width 162 height 18
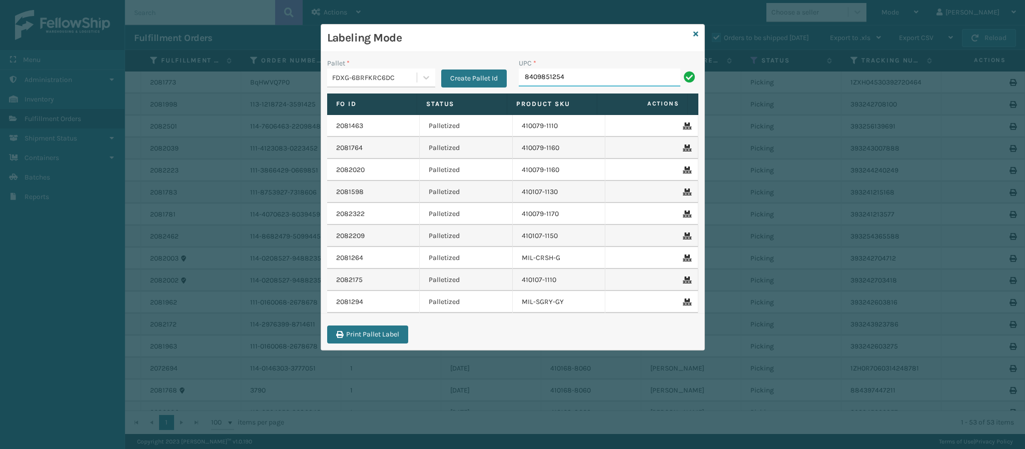
type input "84098512545"
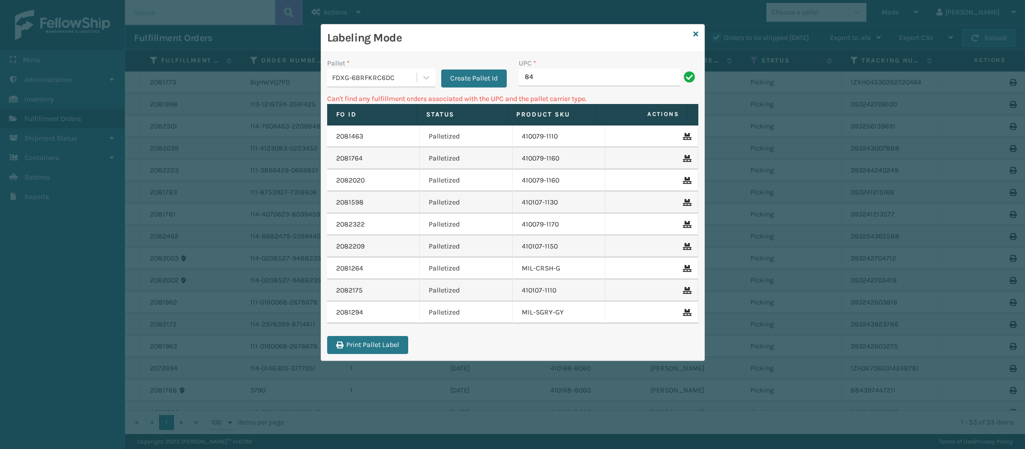
type input "8"
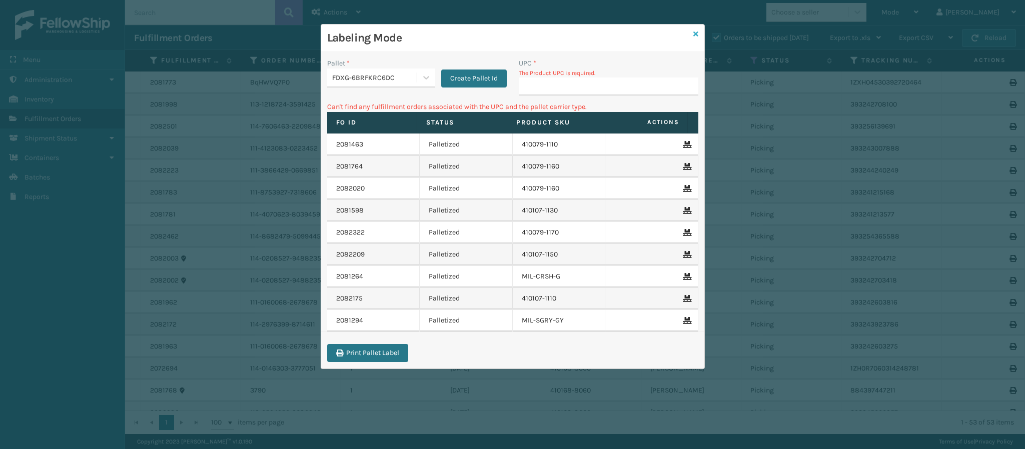
click at [695, 35] on icon at bounding box center [695, 34] width 5 height 7
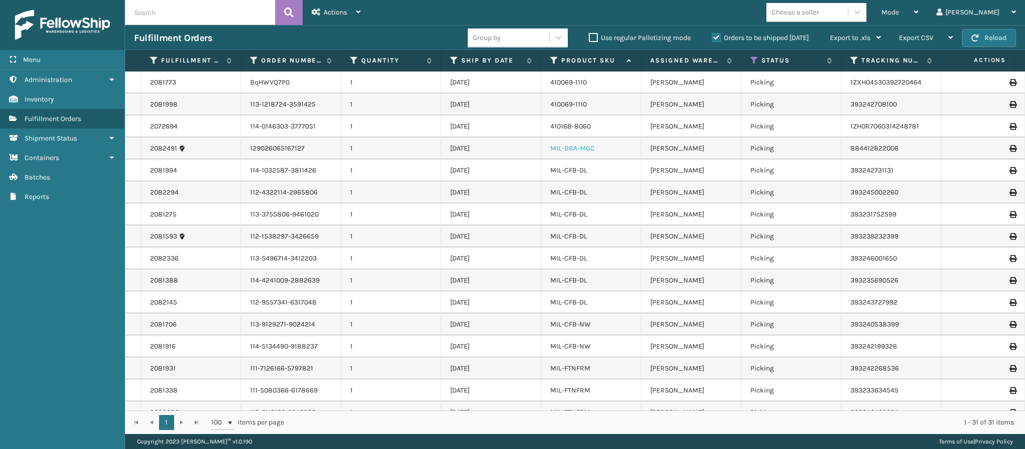
click at [589, 150] on link "MIL-BBA-MGC" at bounding box center [572, 148] width 45 height 9
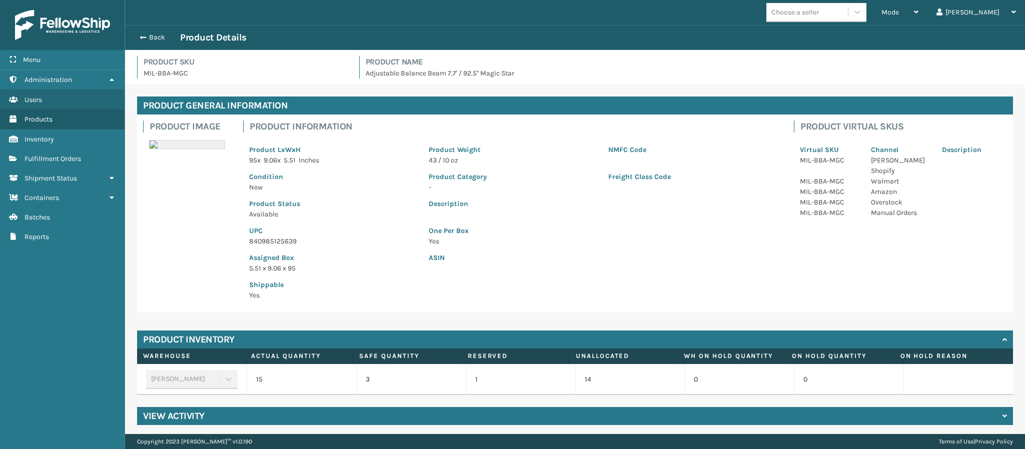
click at [286, 245] on p "840985125639" at bounding box center [333, 241] width 168 height 11
click at [149, 35] on button "Back" at bounding box center [157, 37] width 46 height 9
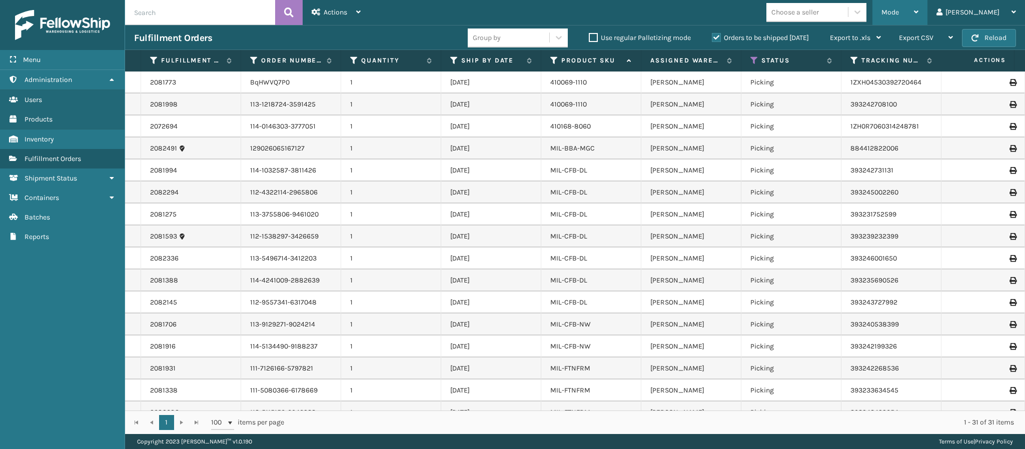
click at [918, 12] on div "Mode" at bounding box center [899, 12] width 37 height 25
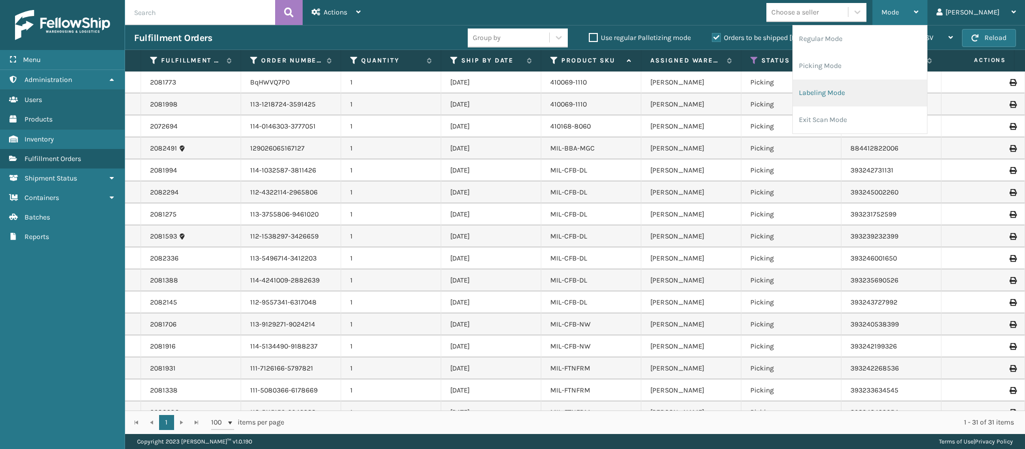
click at [887, 96] on li "Labeling Mode" at bounding box center [860, 93] width 134 height 27
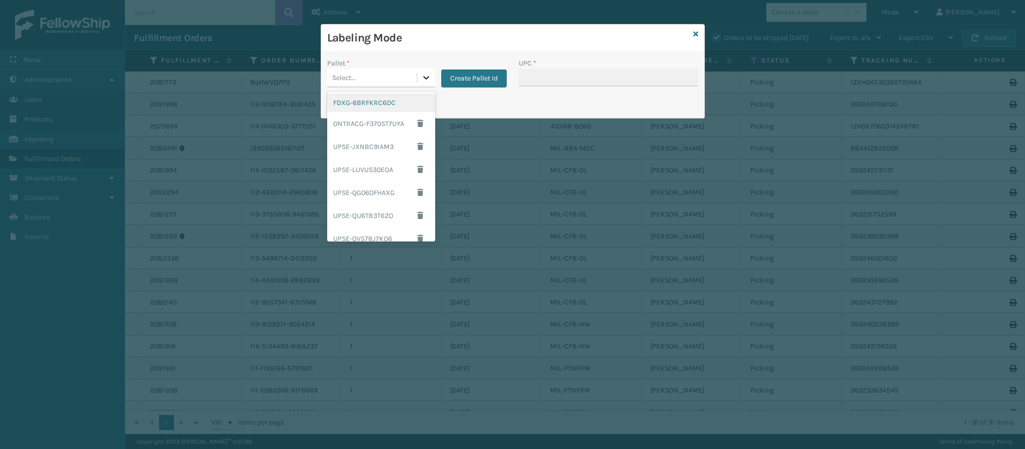
click at [419, 83] on div at bounding box center [426, 78] width 18 height 18
click at [384, 103] on div "FDXG-6BRFKRC6DC" at bounding box center [381, 103] width 108 height 19
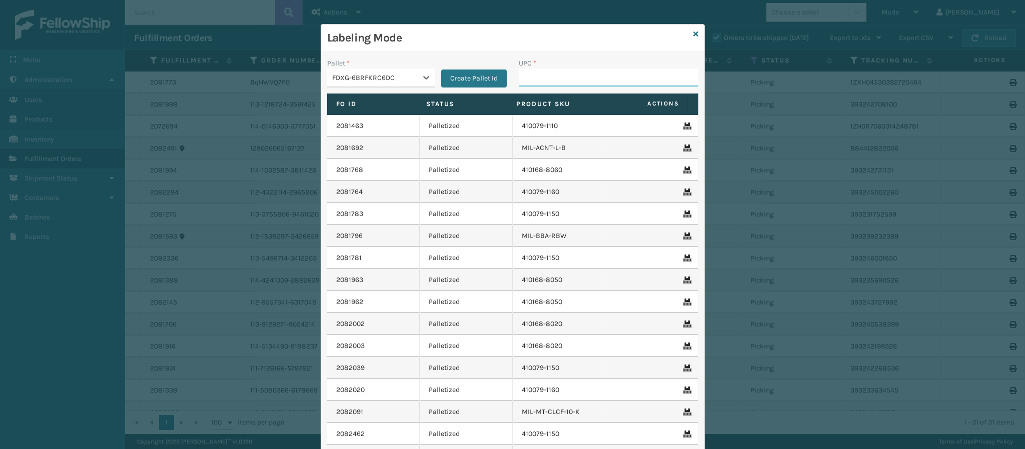
click at [596, 77] on input "UPC *" at bounding box center [609, 78] width 180 height 18
paste input "840985125639"
type input "840985125639"
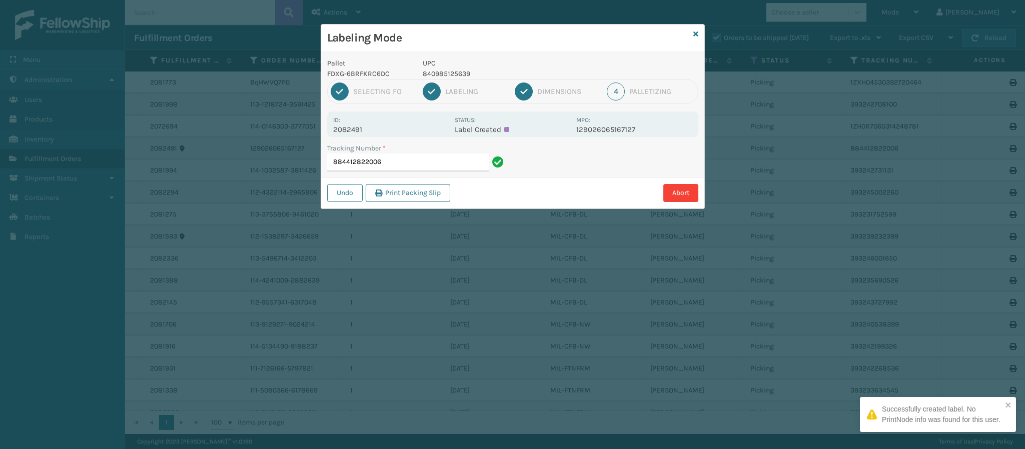
click at [359, 124] on div "Id: 2082491" at bounding box center [391, 125] width 116 height 20
click at [359, 131] on p "2082491" at bounding box center [391, 129] width 116 height 9
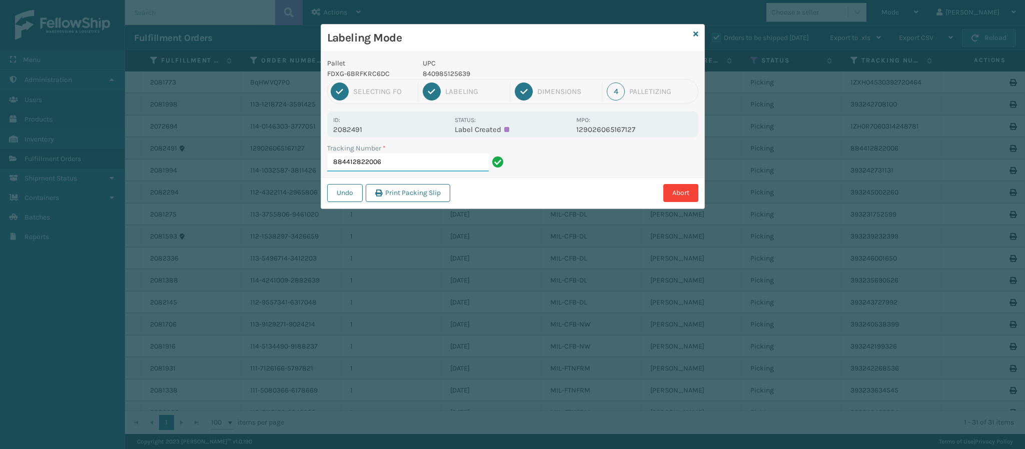
click at [419, 160] on input "884412822006" at bounding box center [408, 163] width 162 height 18
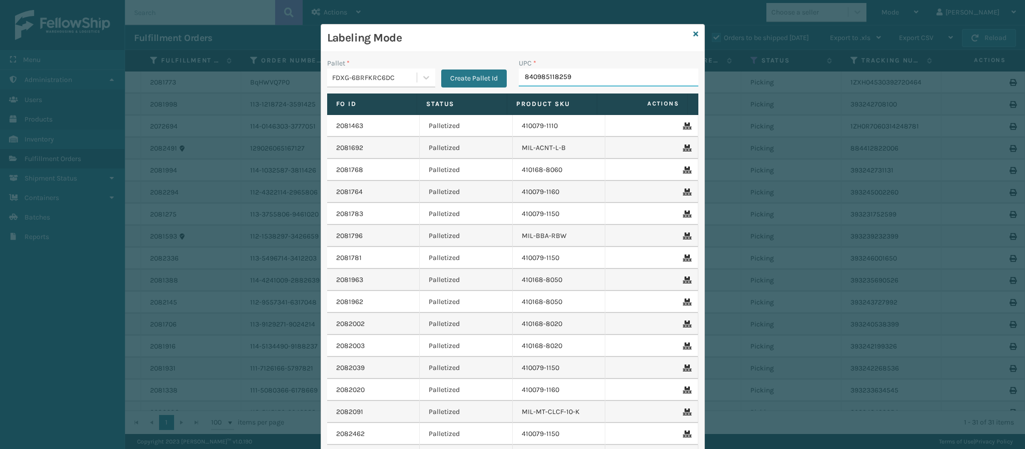
type input "840985118259"
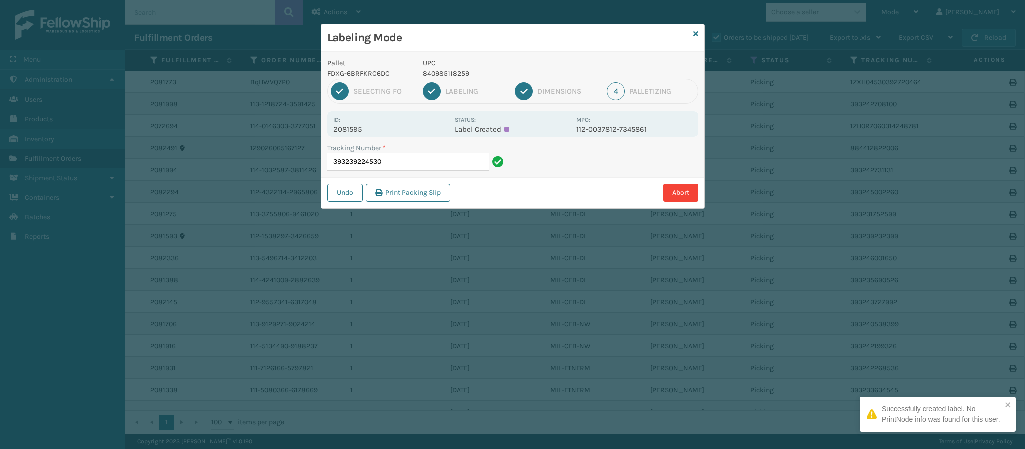
click at [365, 130] on p "2081595" at bounding box center [391, 129] width 116 height 9
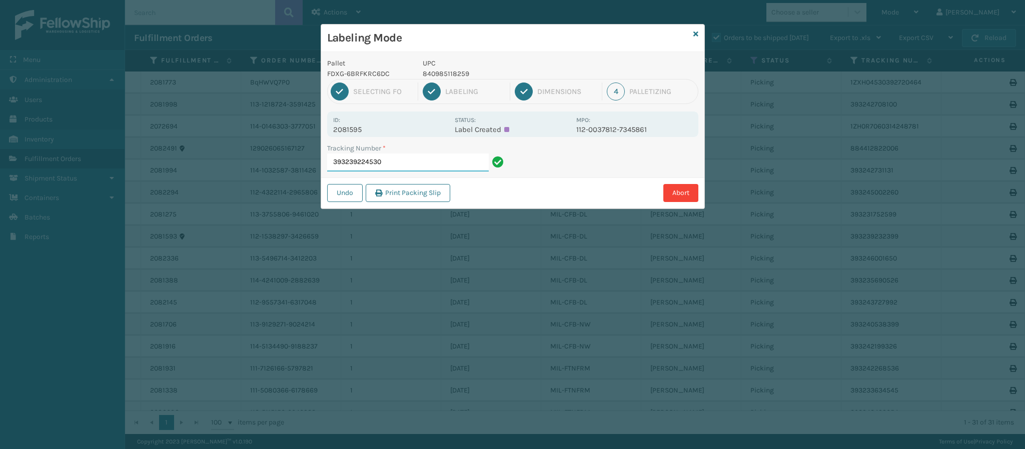
click at [393, 162] on input "393239224530" at bounding box center [408, 163] width 162 height 18
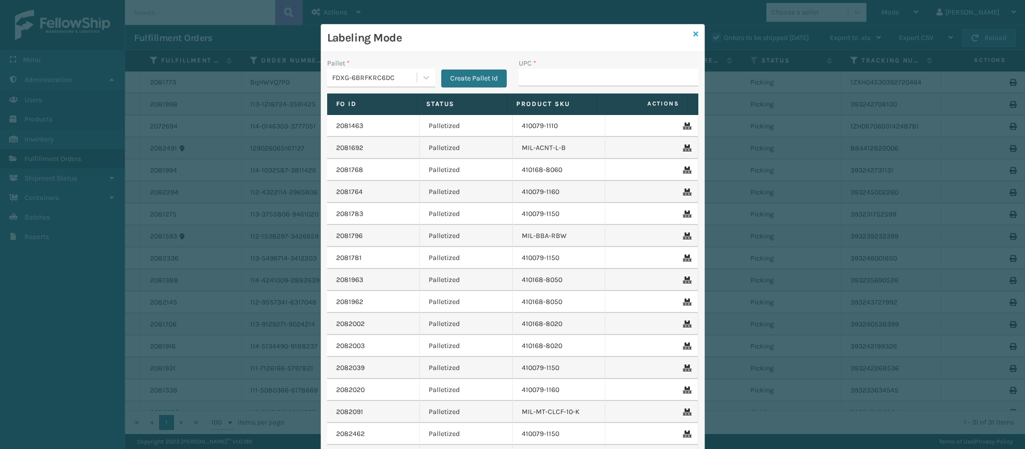
click at [693, 31] on icon at bounding box center [695, 34] width 5 height 7
